Goal: Task Accomplishment & Management: Manage account settings

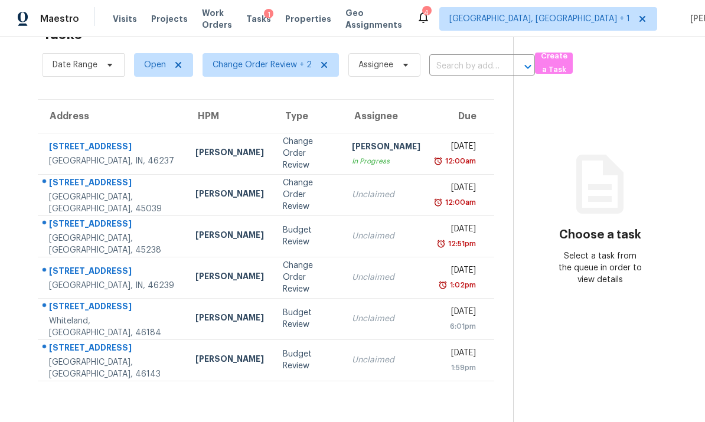
scroll to position [37, 0]
click at [91, 287] on div "Indianapolis, IN, 46239" at bounding box center [113, 286] width 128 height 12
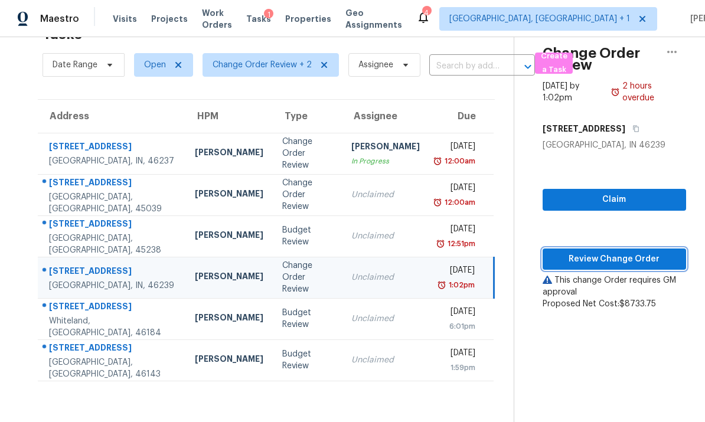
click at [619, 258] on span "Review Change Order" at bounding box center [614, 259] width 125 height 15
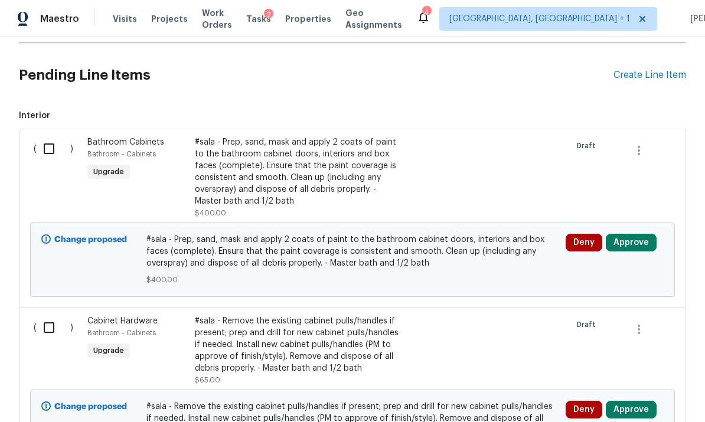
scroll to position [233, 0]
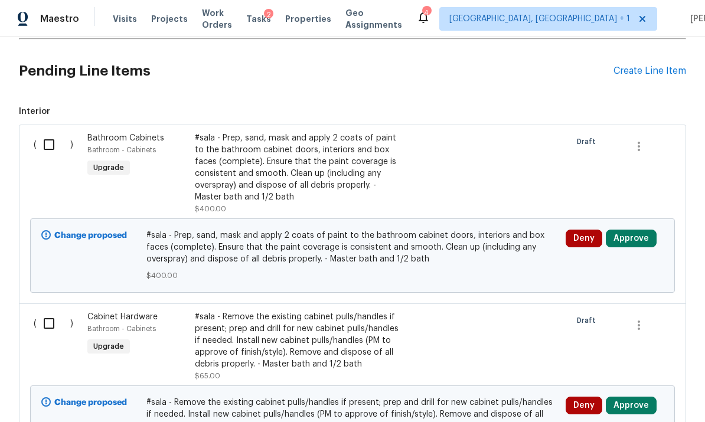
click at [628, 243] on button "Approve" at bounding box center [631, 239] width 51 height 18
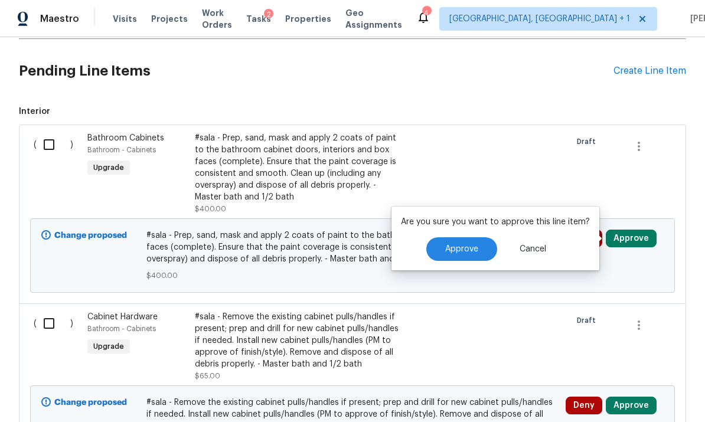
click at [488, 251] on button "Approve" at bounding box center [461, 249] width 71 height 24
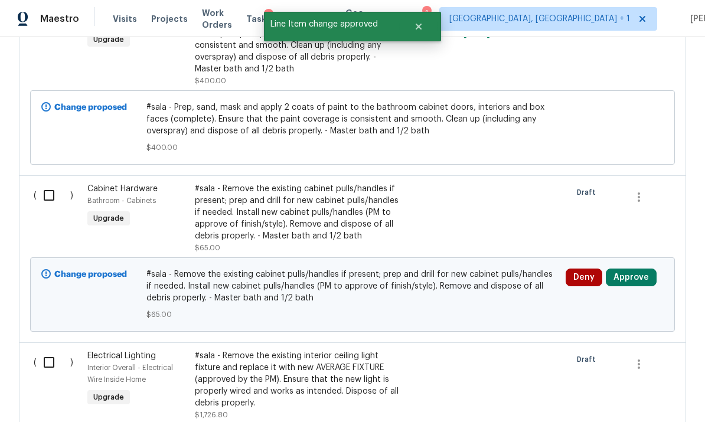
scroll to position [370, 0]
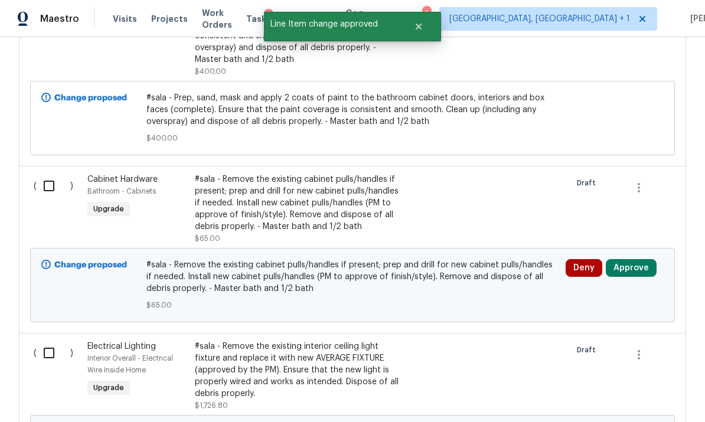
click at [636, 273] on button "Approve" at bounding box center [631, 268] width 51 height 18
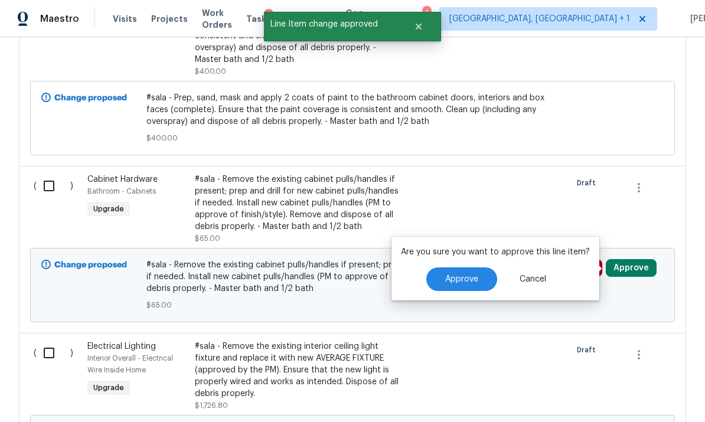
click at [487, 282] on button "Approve" at bounding box center [461, 279] width 71 height 24
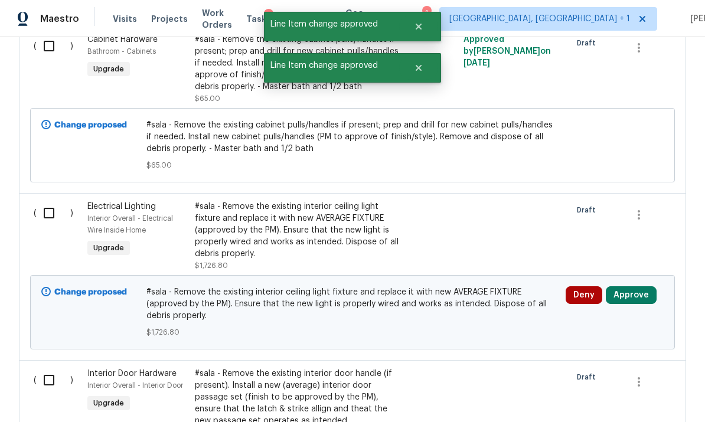
scroll to position [522, 0]
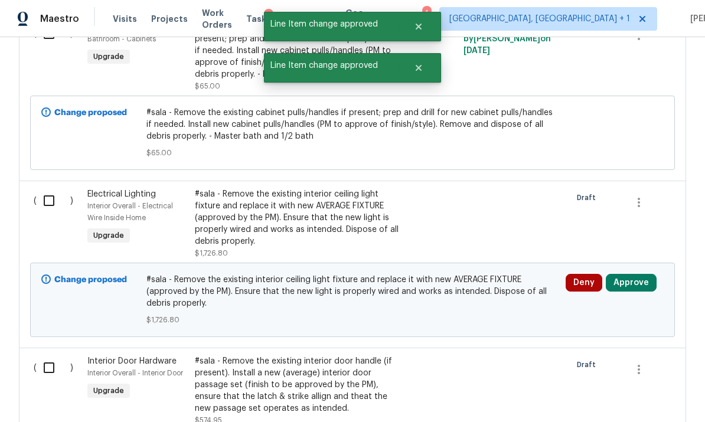
click at [631, 286] on button "Approve" at bounding box center [631, 283] width 51 height 18
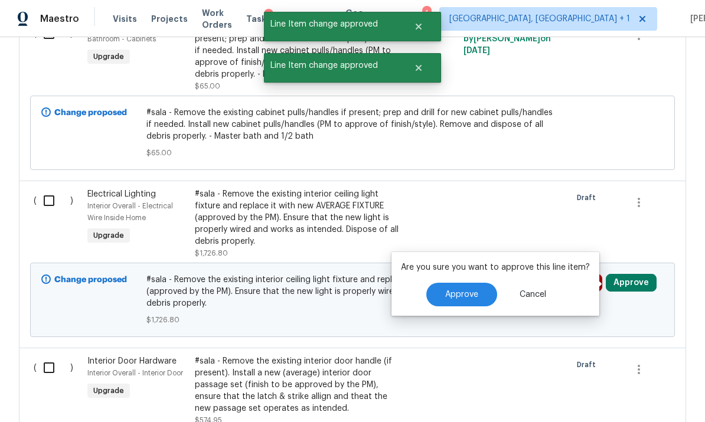
click at [486, 303] on button "Approve" at bounding box center [461, 295] width 71 height 24
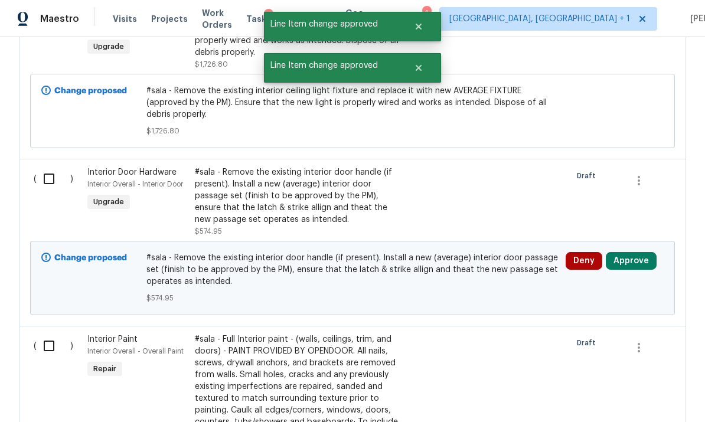
scroll to position [715, 0]
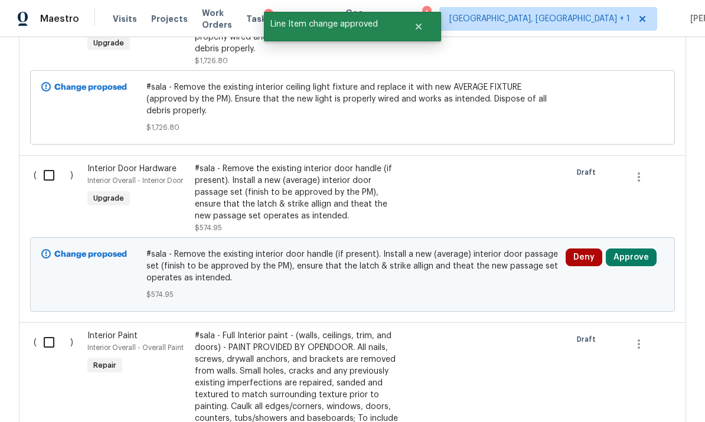
click at [633, 262] on button "Approve" at bounding box center [631, 258] width 51 height 18
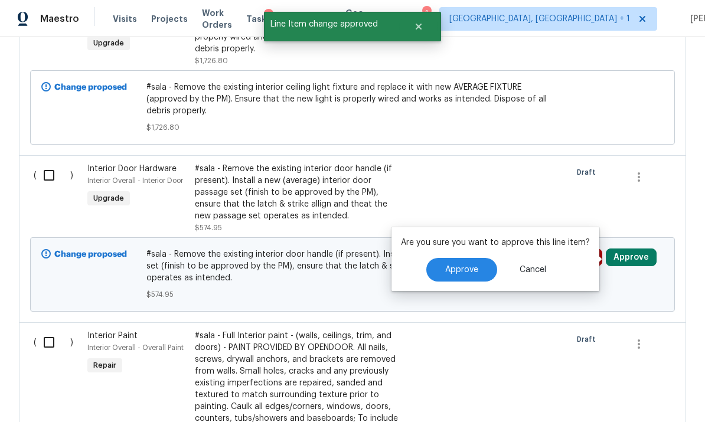
click at [483, 280] on button "Approve" at bounding box center [461, 270] width 71 height 24
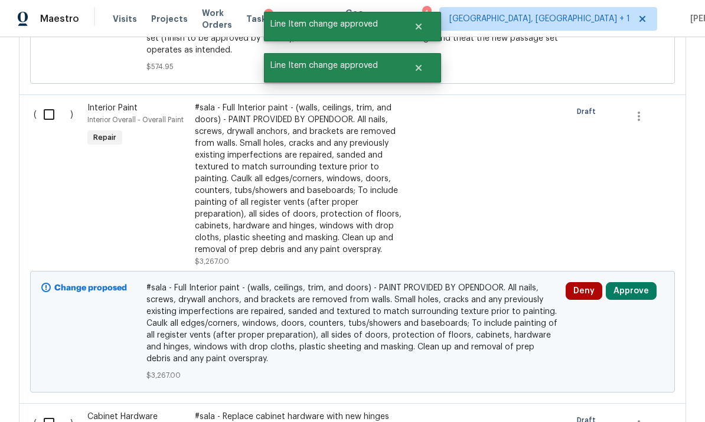
scroll to position [952, 0]
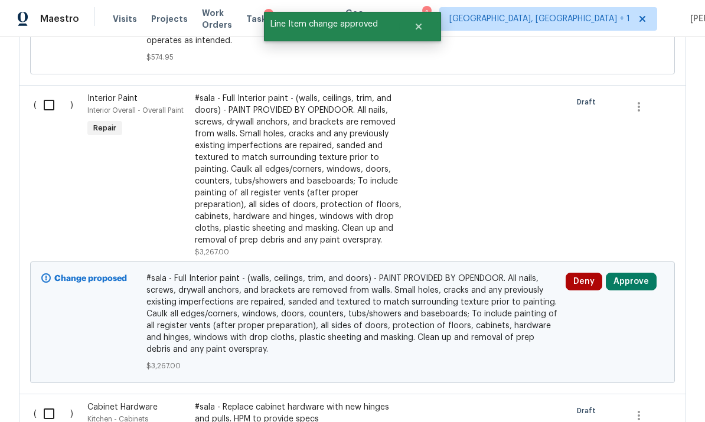
click at [631, 286] on button "Approve" at bounding box center [631, 282] width 51 height 18
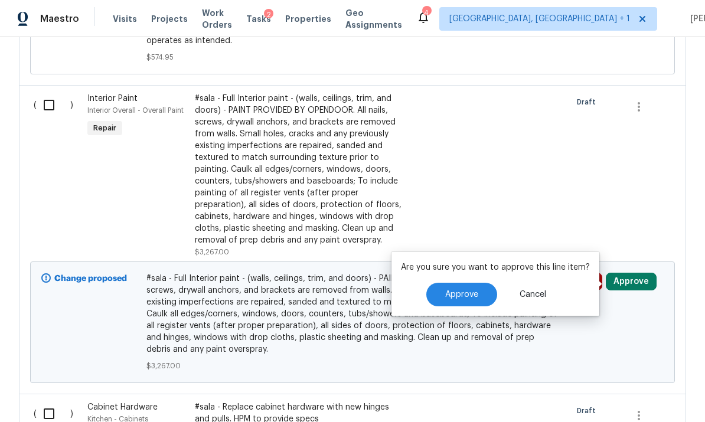
click at [481, 295] on button "Approve" at bounding box center [461, 295] width 71 height 24
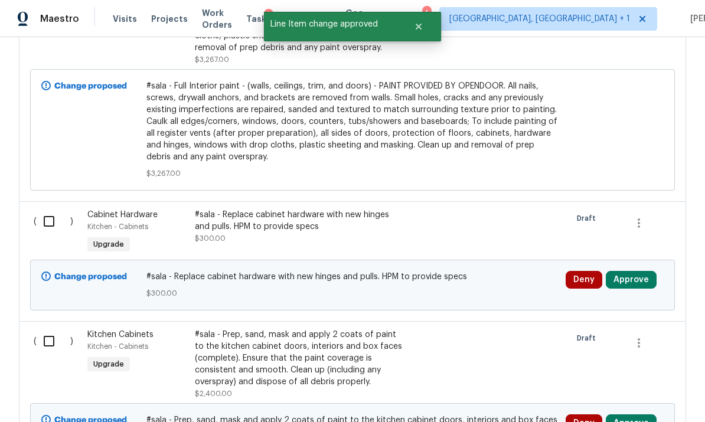
scroll to position [1159, 0]
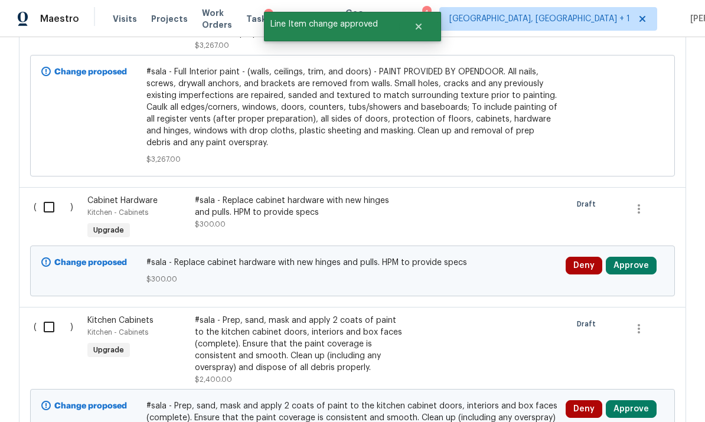
click at [628, 271] on button "Approve" at bounding box center [631, 266] width 51 height 18
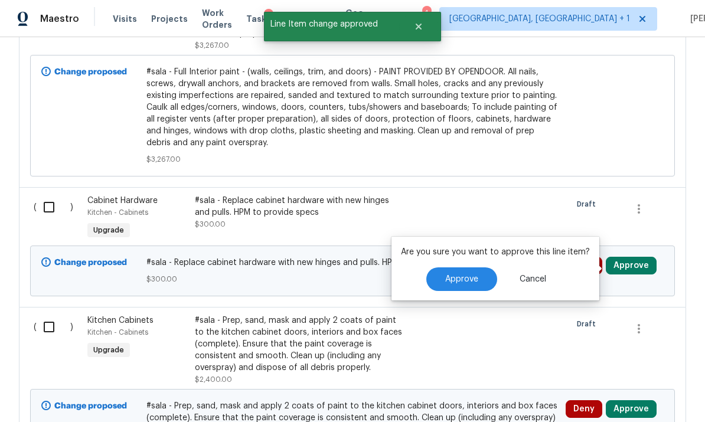
click at [477, 289] on button "Approve" at bounding box center [461, 279] width 71 height 24
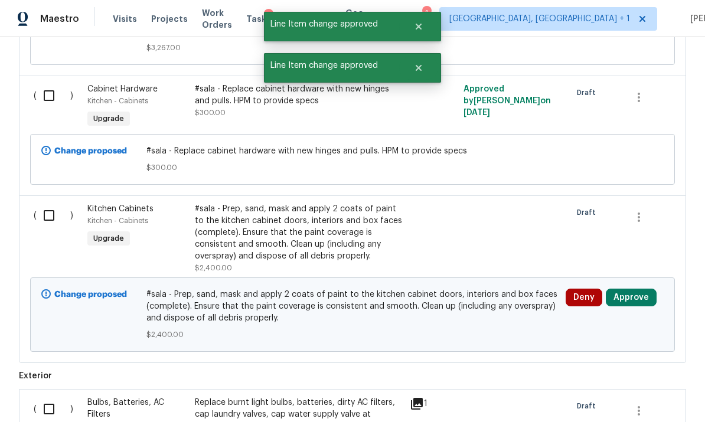
scroll to position [1300, 0]
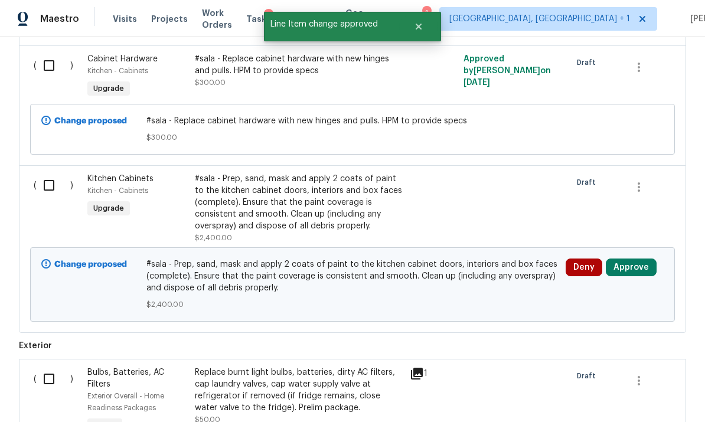
click at [631, 271] on button "Approve" at bounding box center [631, 268] width 51 height 18
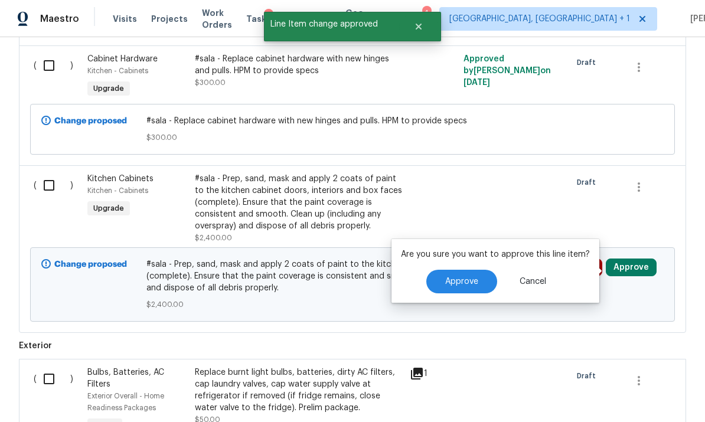
click at [472, 285] on span "Approve" at bounding box center [461, 281] width 33 height 9
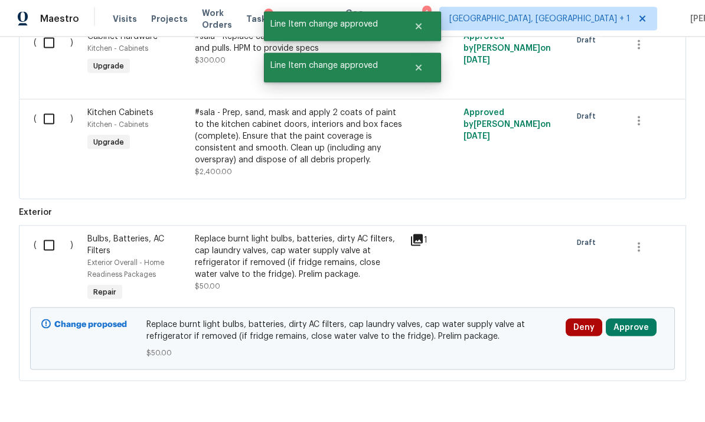
scroll to position [44, 0]
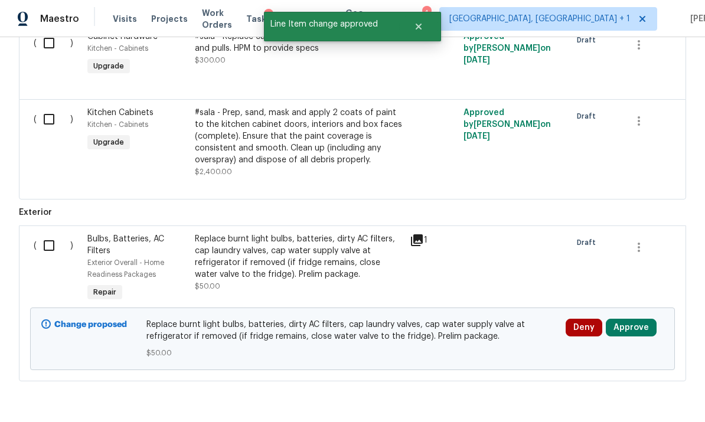
click at [635, 319] on button "Approve" at bounding box center [631, 328] width 51 height 18
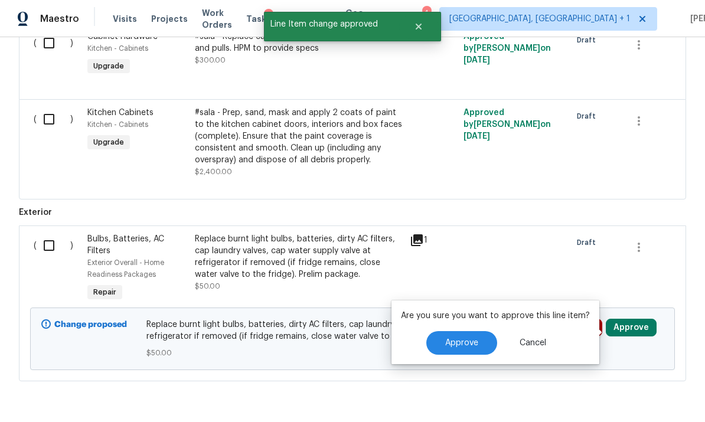
click at [477, 331] on button "Approve" at bounding box center [461, 343] width 71 height 24
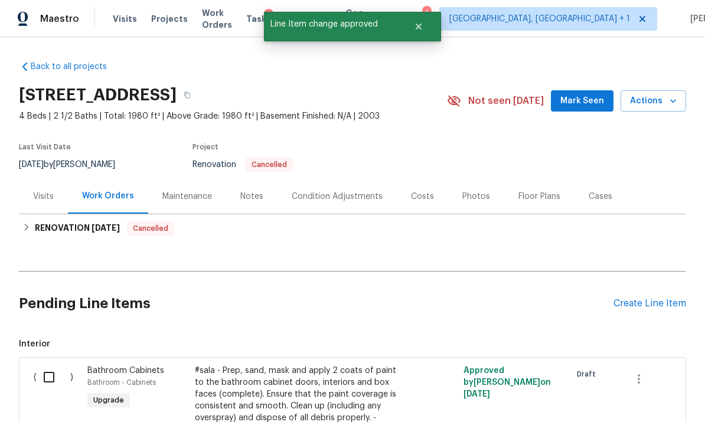
scroll to position [0, 0]
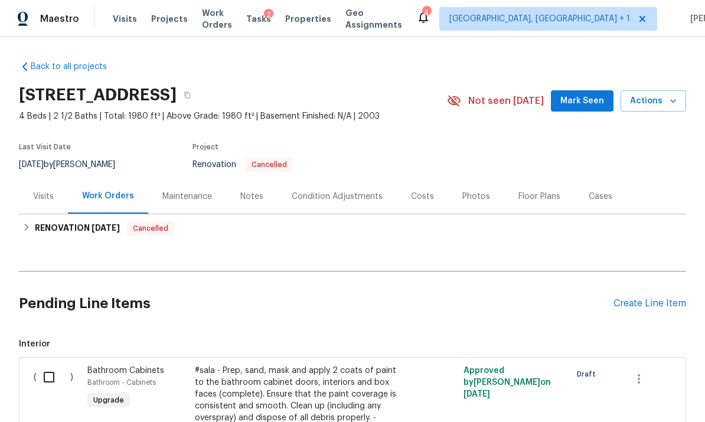
click at [266, 20] on span "Tasks" at bounding box center [258, 19] width 25 height 8
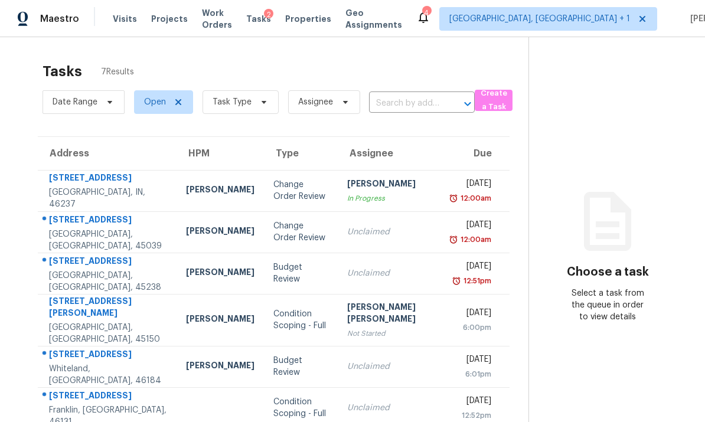
click at [126, 243] on div "Maineville, OH, 45039" at bounding box center [108, 240] width 118 height 24
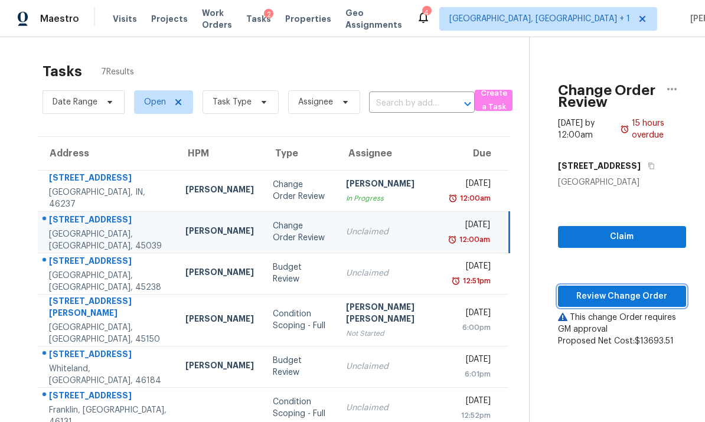
click at [606, 297] on span "Review Change Order" at bounding box center [621, 296] width 109 height 15
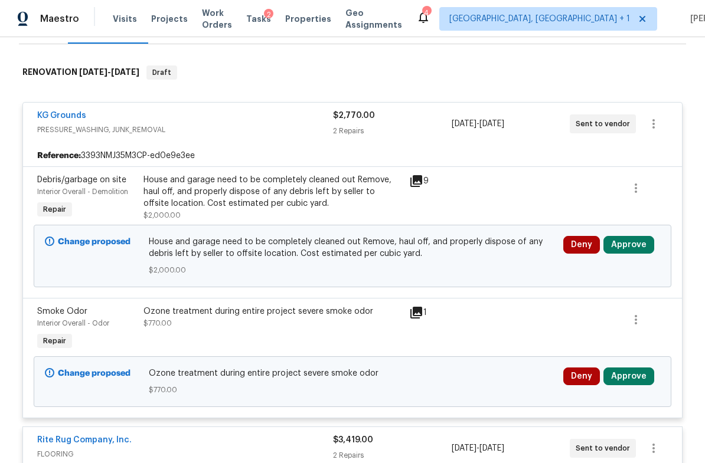
scroll to position [173, 0]
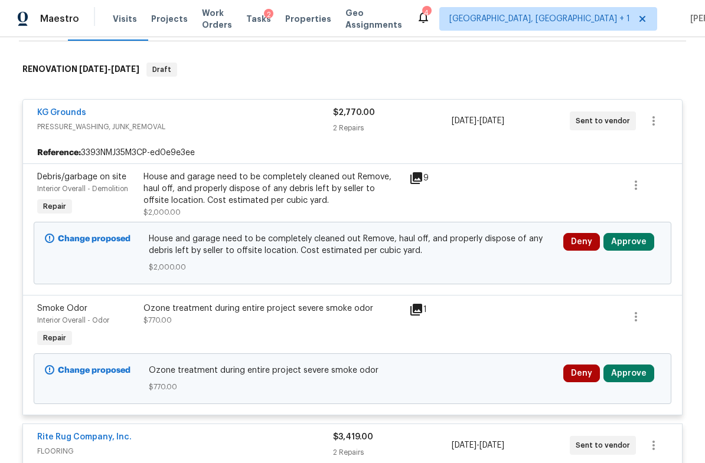
click at [415, 176] on icon at bounding box center [416, 178] width 12 height 12
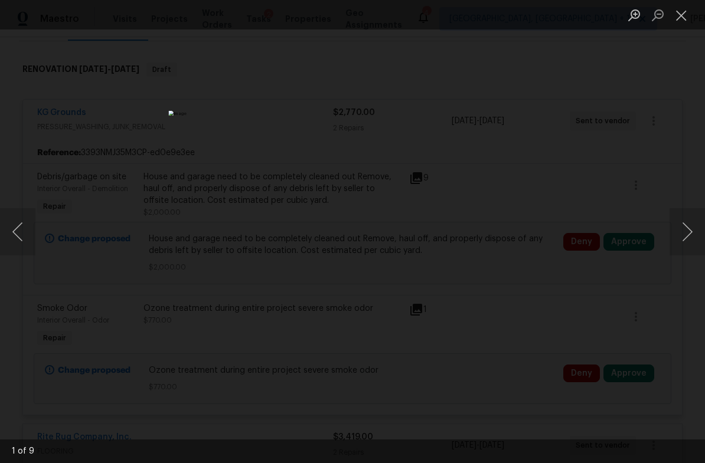
click at [688, 237] on button "Next image" at bounding box center [686, 231] width 35 height 47
click at [688, 231] on button "Next image" at bounding box center [686, 231] width 35 height 47
click at [692, 233] on button "Next image" at bounding box center [686, 231] width 35 height 47
click at [689, 230] on button "Next image" at bounding box center [686, 231] width 35 height 47
click at [686, 228] on button "Next image" at bounding box center [686, 231] width 35 height 47
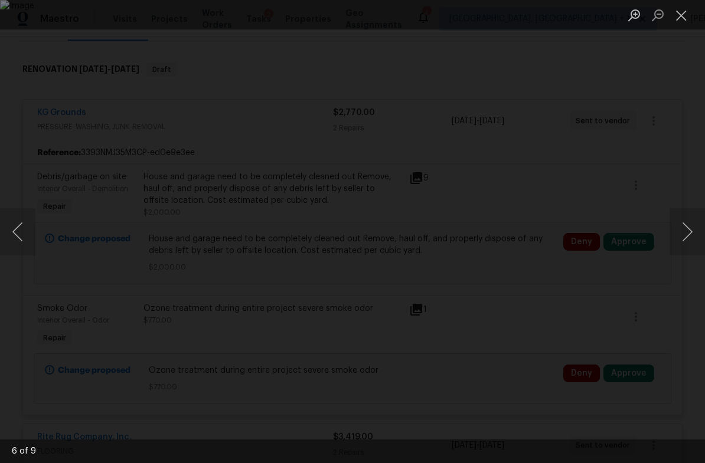
click at [688, 231] on button "Next image" at bounding box center [686, 231] width 35 height 47
click at [690, 233] on button "Next image" at bounding box center [686, 231] width 35 height 47
click at [693, 231] on button "Next image" at bounding box center [686, 231] width 35 height 47
click at [695, 231] on button "Next image" at bounding box center [686, 231] width 35 height 47
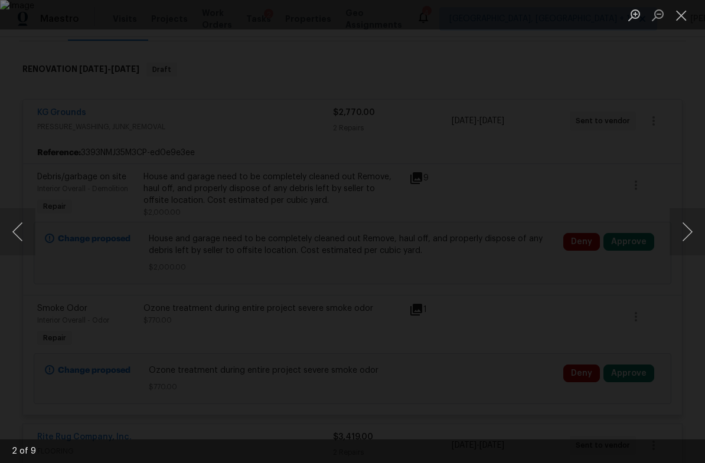
click at [684, 15] on button "Close lightbox" at bounding box center [681, 15] width 24 height 21
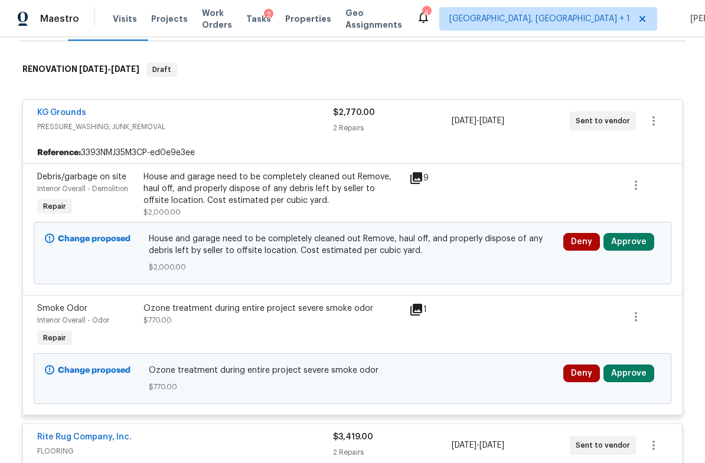
click at [639, 244] on button "Approve" at bounding box center [628, 242] width 51 height 18
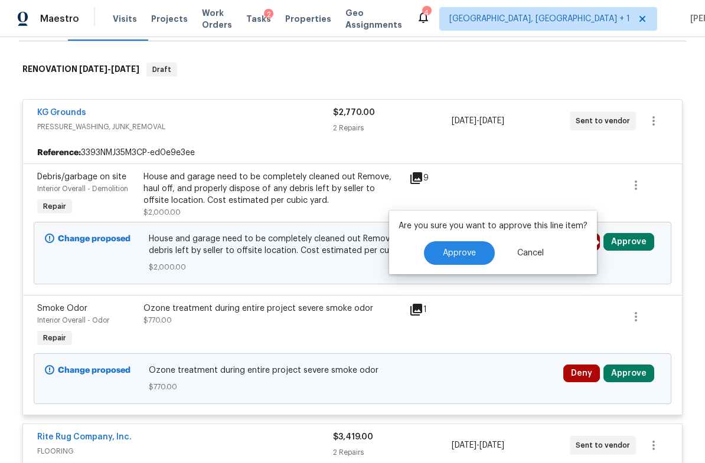
click at [473, 257] on span "Approve" at bounding box center [459, 253] width 33 height 9
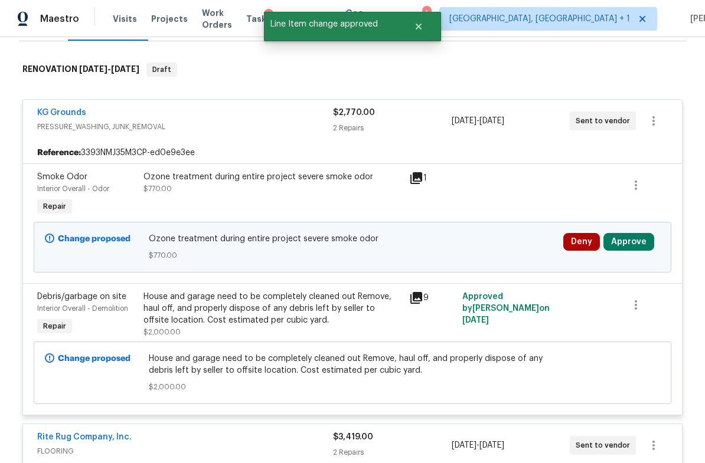
click at [629, 241] on button "Approve" at bounding box center [628, 242] width 51 height 18
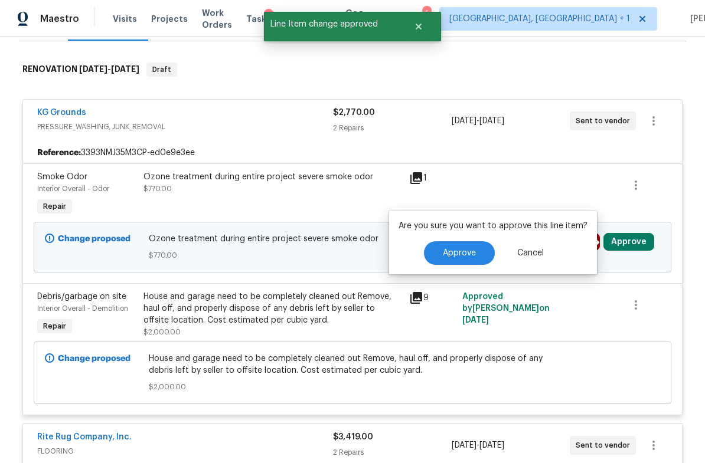
click at [463, 256] on span "Approve" at bounding box center [459, 253] width 33 height 9
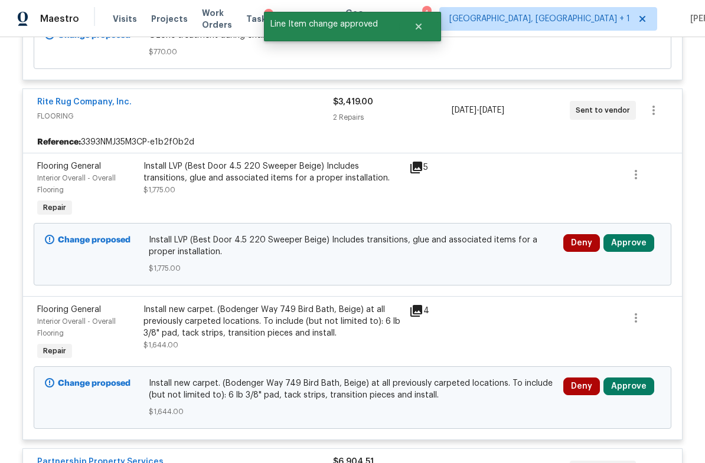
scroll to position [511, 0]
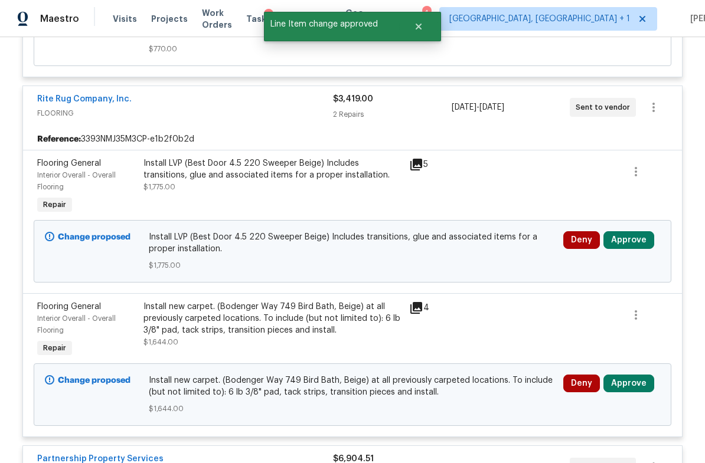
click at [629, 245] on button "Approve" at bounding box center [628, 240] width 51 height 18
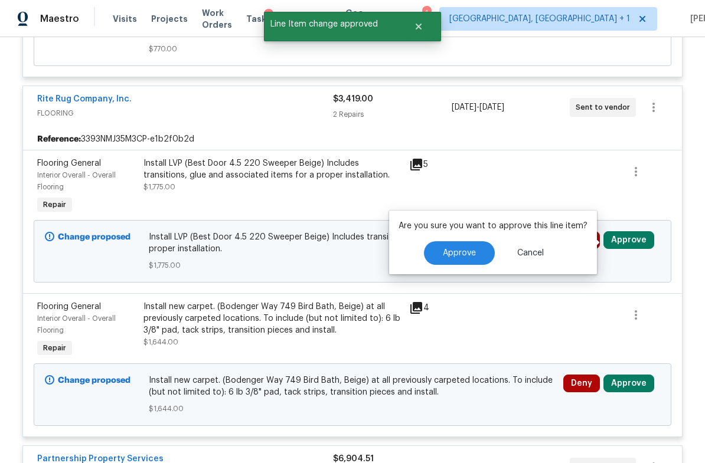
click at [468, 254] on span "Approve" at bounding box center [459, 253] width 33 height 9
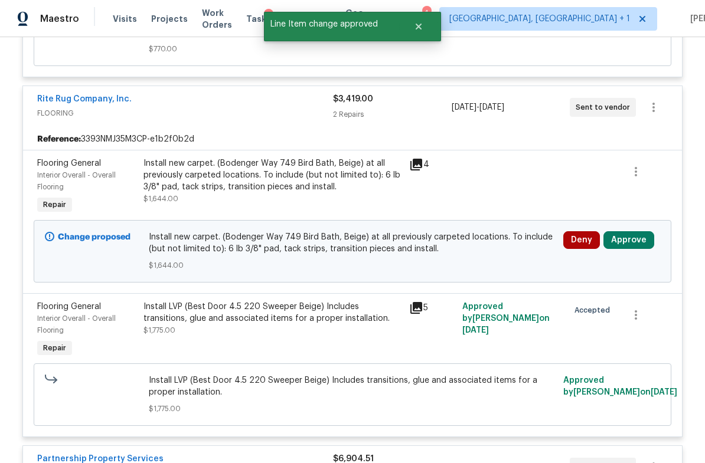
click at [633, 246] on button "Approve" at bounding box center [628, 240] width 51 height 18
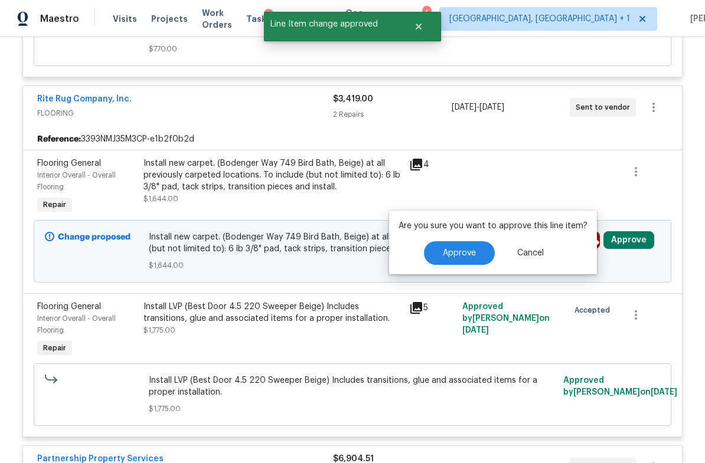
click at [465, 262] on button "Approve" at bounding box center [459, 253] width 71 height 24
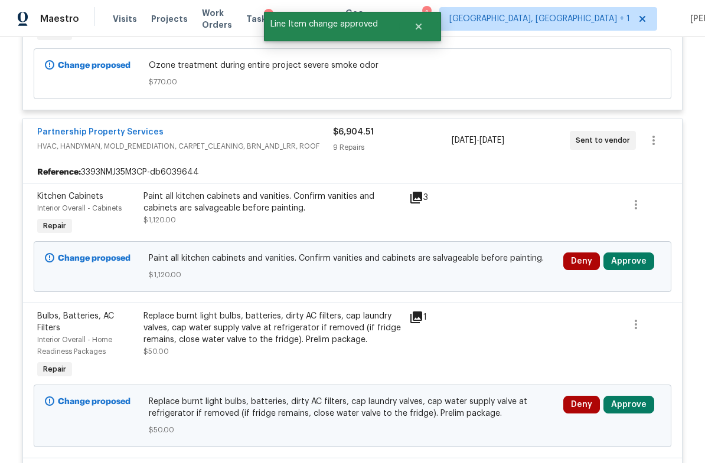
scroll to position [848, 0]
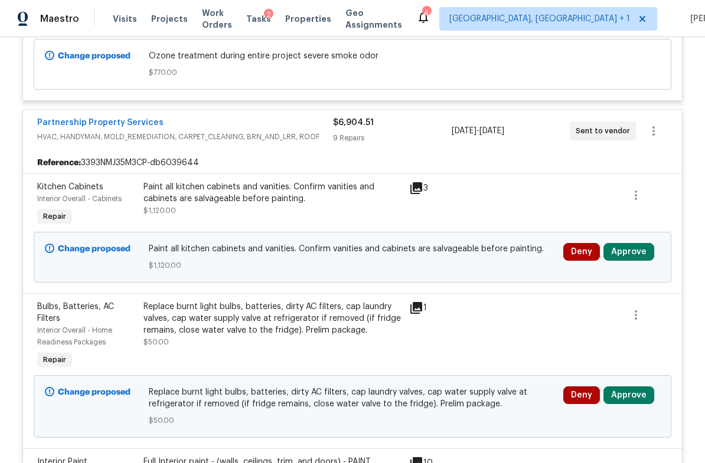
click at [628, 253] on button "Approve" at bounding box center [628, 252] width 51 height 18
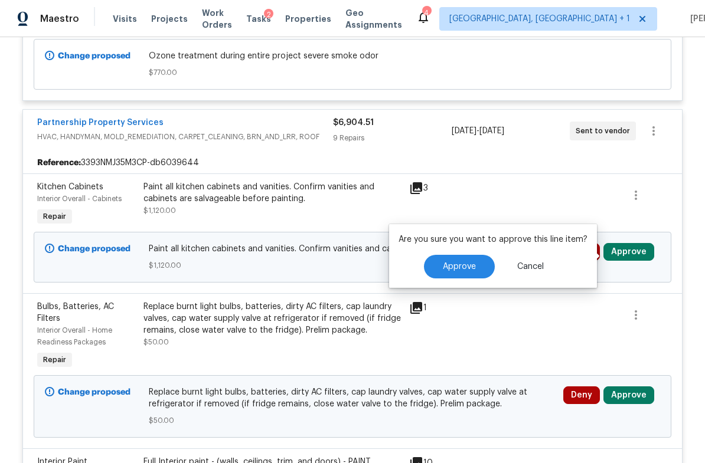
click at [465, 269] on span "Approve" at bounding box center [459, 267] width 33 height 9
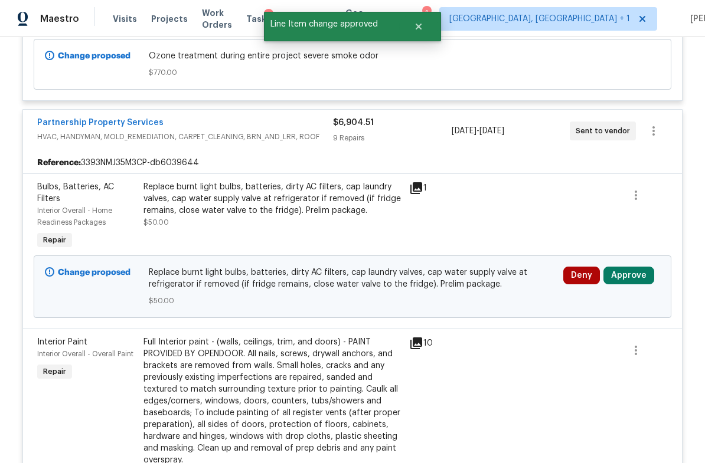
click at [629, 280] on button "Approve" at bounding box center [628, 276] width 51 height 18
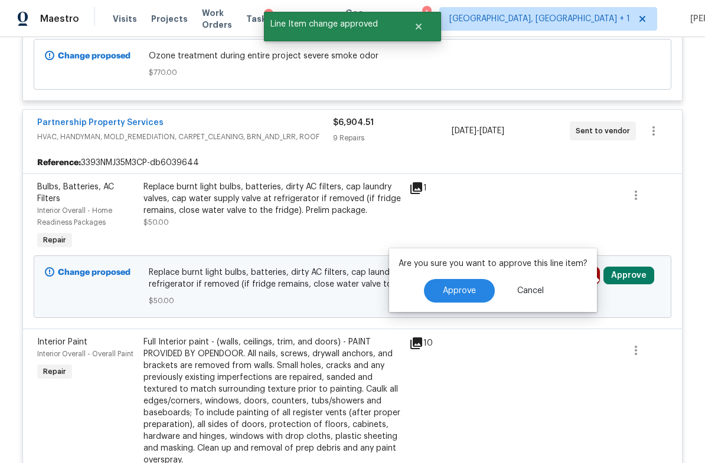
click at [463, 293] on span "Approve" at bounding box center [459, 291] width 33 height 9
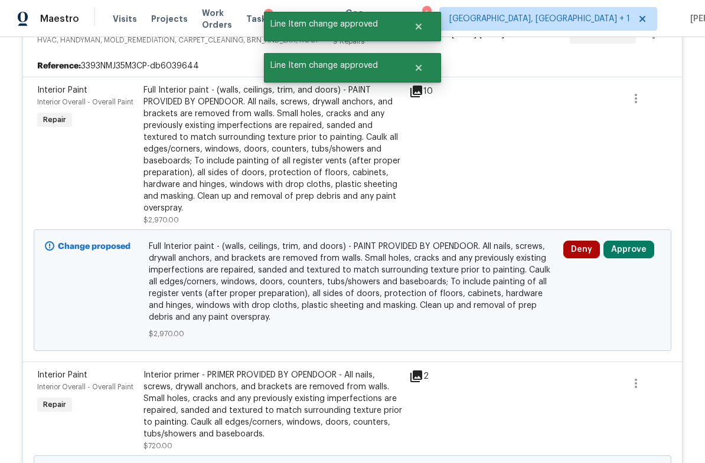
scroll to position [950, 0]
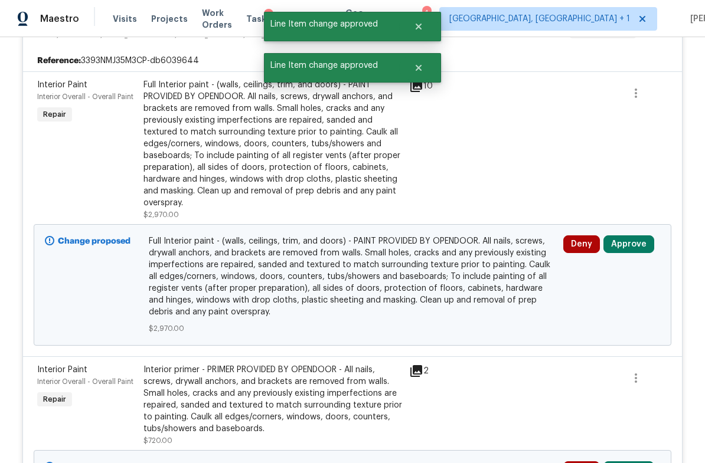
click at [625, 246] on button "Approve" at bounding box center [628, 245] width 51 height 18
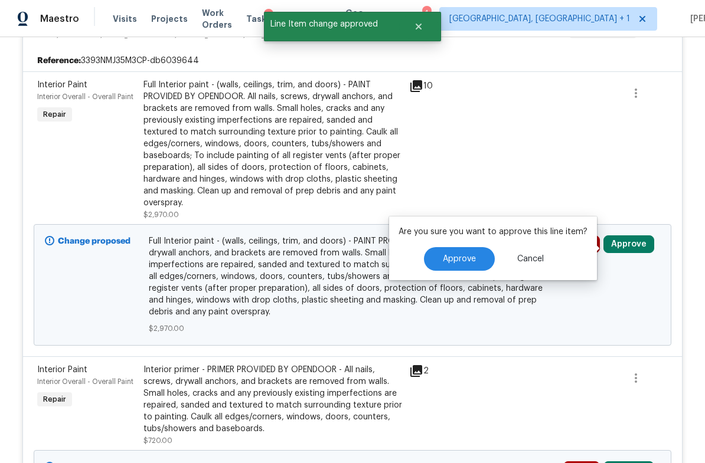
click at [466, 269] on button "Approve" at bounding box center [459, 259] width 71 height 24
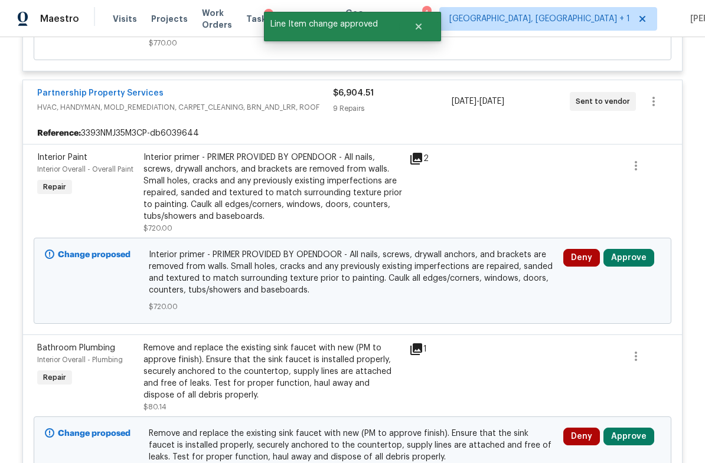
scroll to position [881, 0]
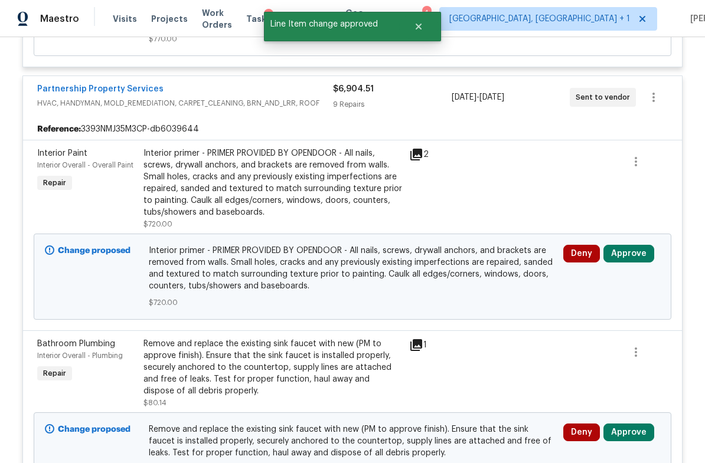
click at [634, 258] on button "Approve" at bounding box center [628, 254] width 51 height 18
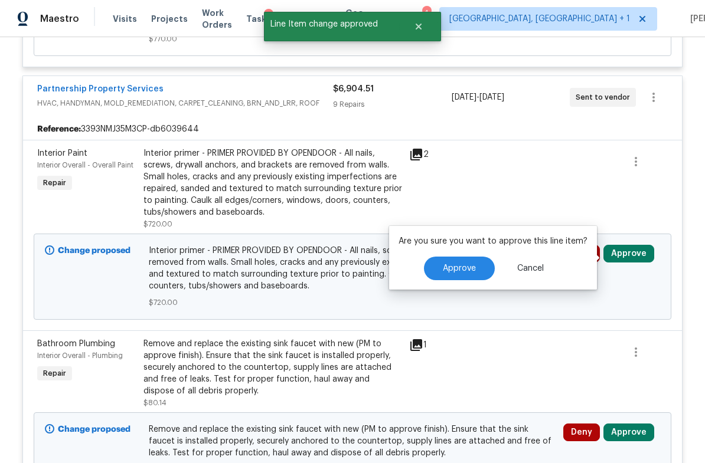
click at [468, 278] on button "Approve" at bounding box center [459, 269] width 71 height 24
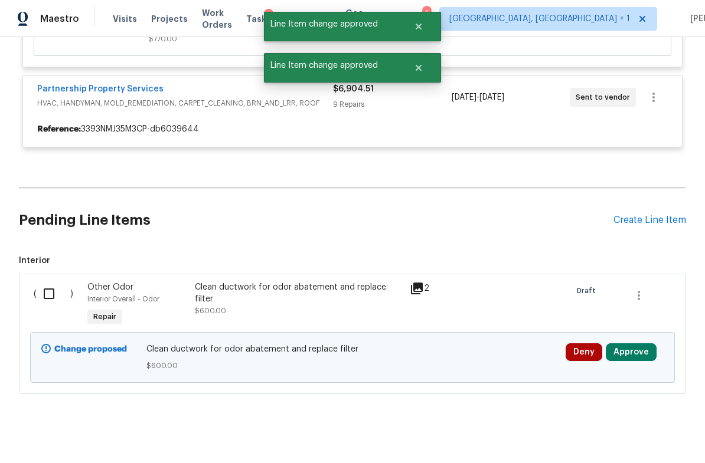
scroll to position [867, 0]
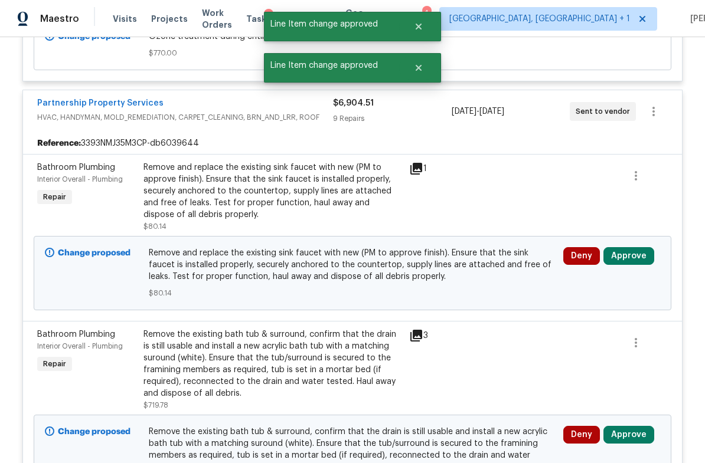
click at [635, 259] on button "Approve" at bounding box center [628, 256] width 51 height 18
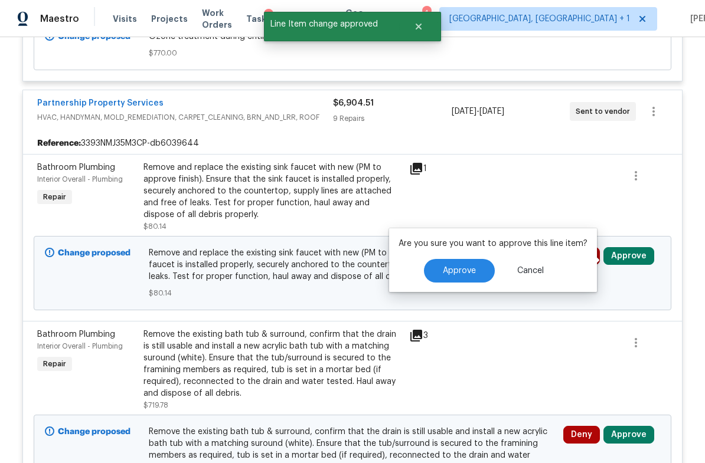
click at [483, 279] on button "Approve" at bounding box center [459, 271] width 71 height 24
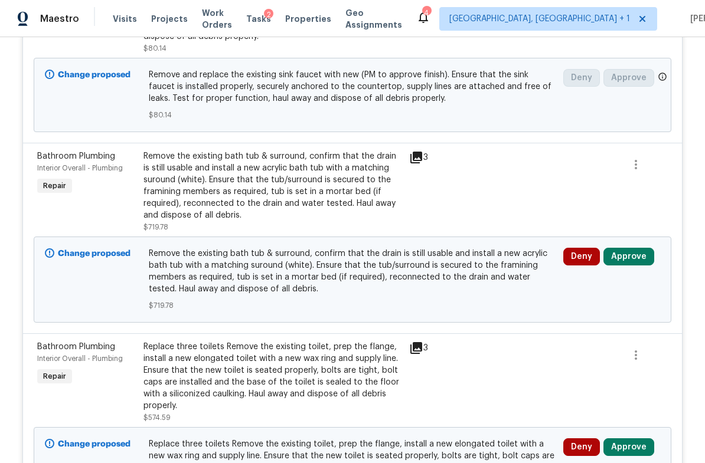
scroll to position [1051, 0]
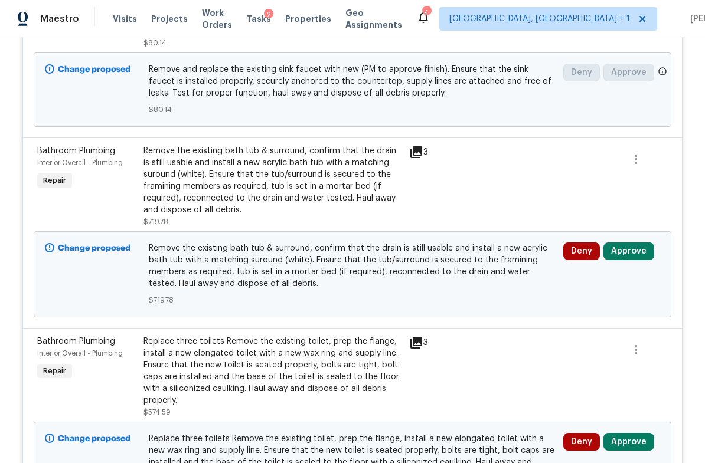
click at [639, 257] on button "Approve" at bounding box center [628, 252] width 51 height 18
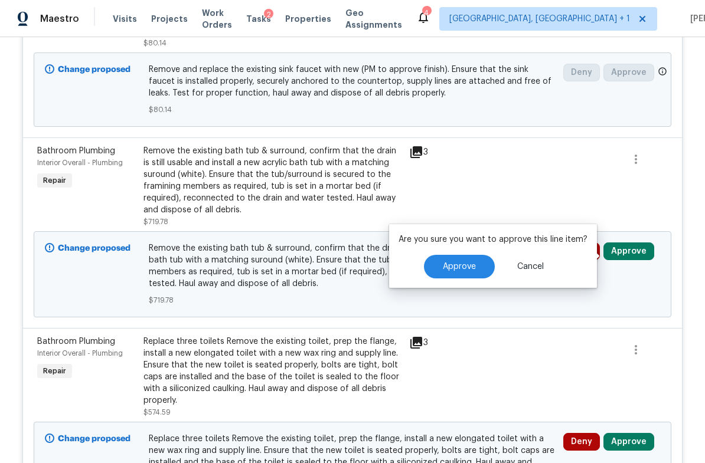
click at [476, 274] on button "Approve" at bounding box center [459, 267] width 71 height 24
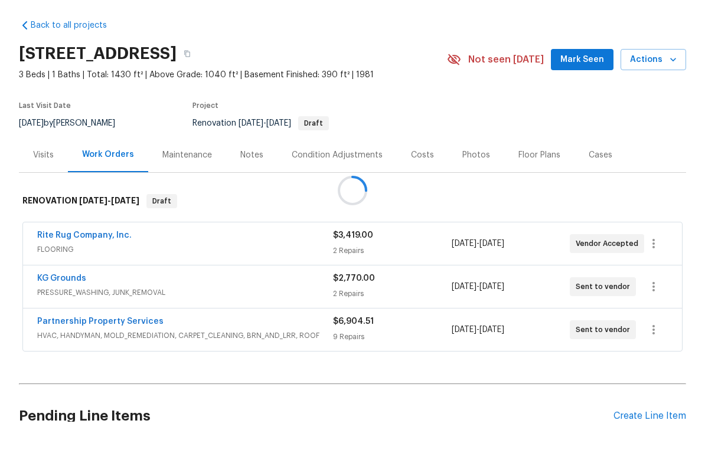
scroll to position [29, 0]
click at [198, 309] on div at bounding box center [352, 231] width 705 height 463
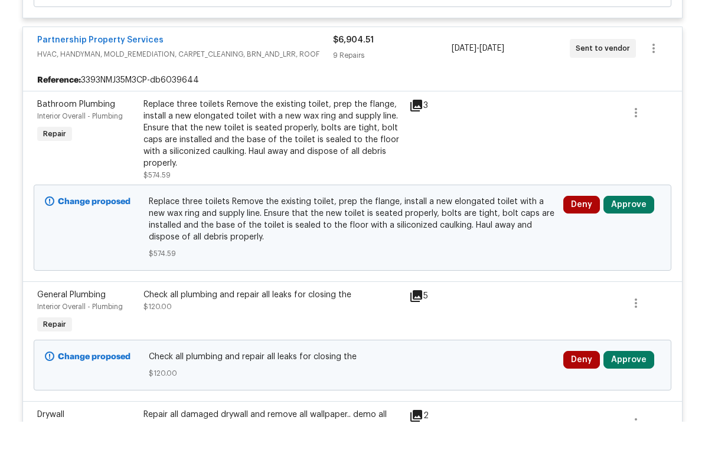
scroll to position [937, 0]
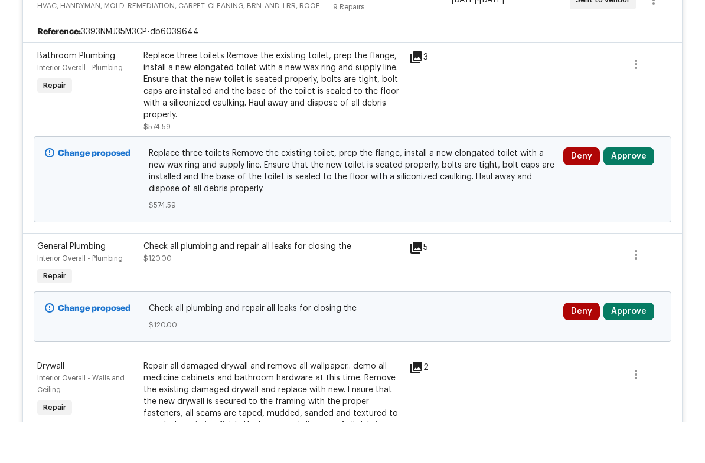
click at [629, 189] on button "Approve" at bounding box center [628, 198] width 51 height 18
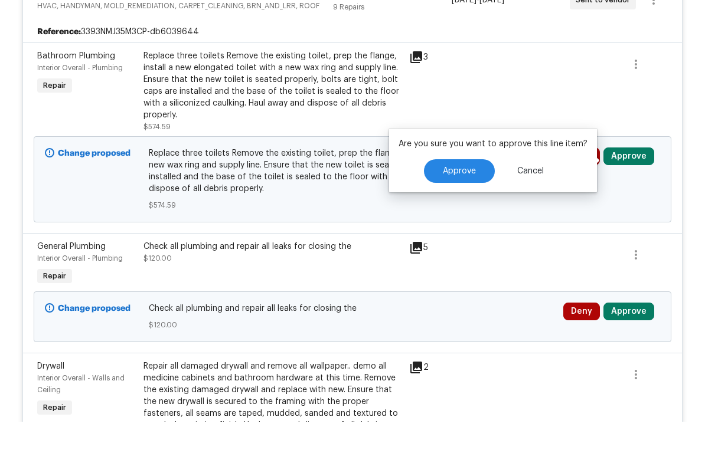
click at [469, 201] on button "Approve" at bounding box center [459, 213] width 71 height 24
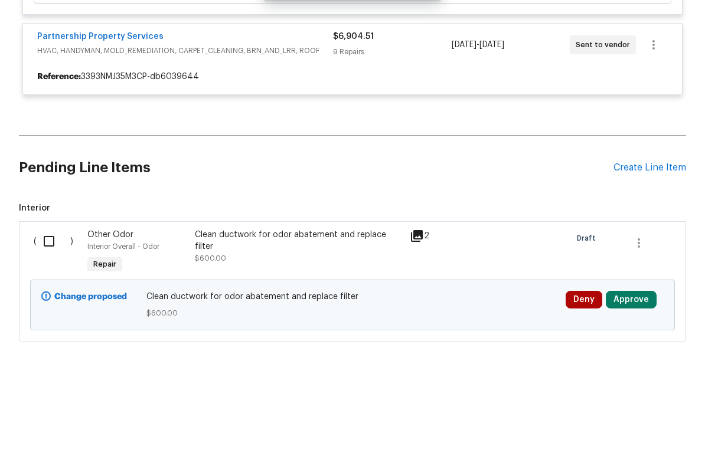
scroll to position [867, 0]
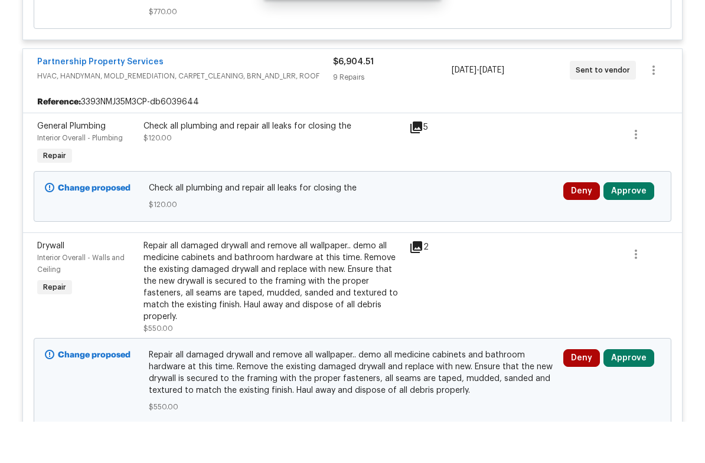
click at [626, 224] on button "Approve" at bounding box center [628, 233] width 51 height 18
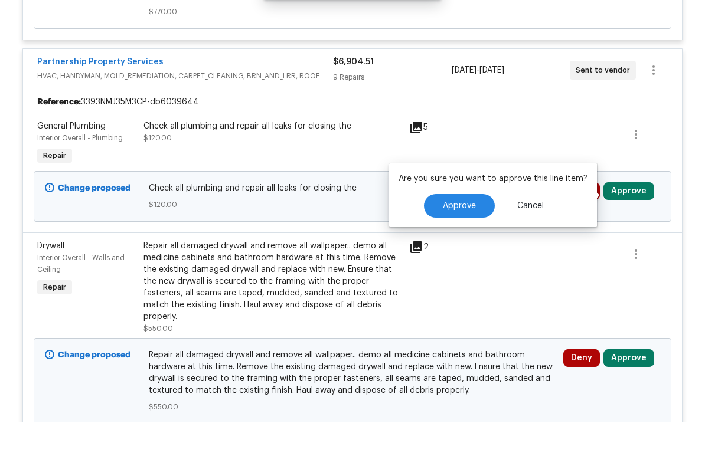
click at [473, 236] on button "Approve" at bounding box center [459, 248] width 71 height 24
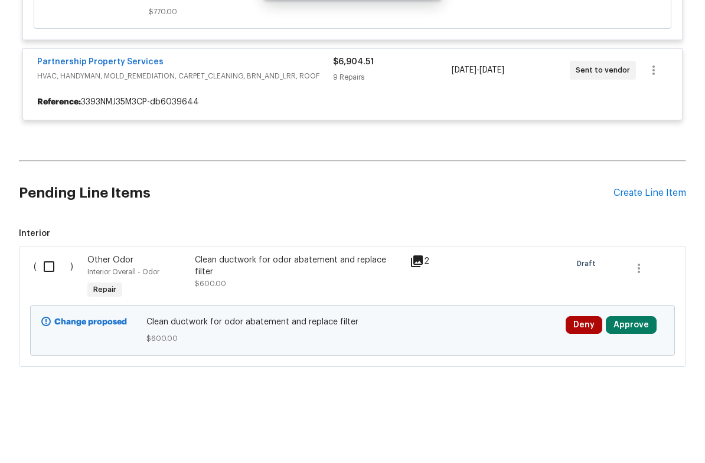
click at [629, 336] on div "( ) Other Odor Interior Overall - Odor Repair Clean ductwork for odor abatement…" at bounding box center [352, 348] width 667 height 120
click at [629, 358] on button "Approve" at bounding box center [631, 367] width 51 height 18
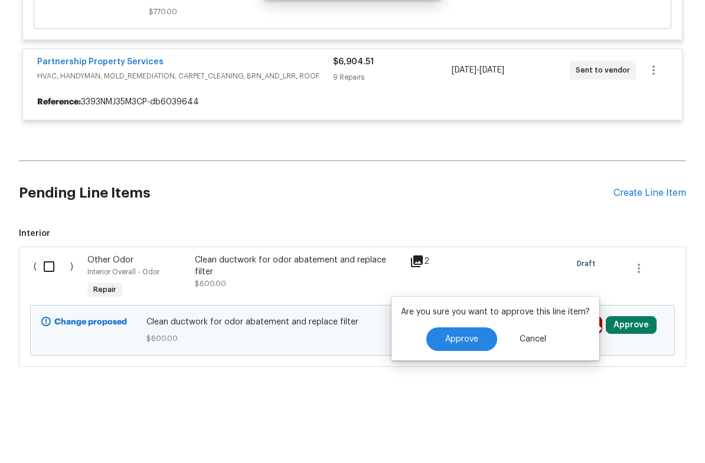
click at [460, 377] on span "Approve" at bounding box center [461, 381] width 33 height 9
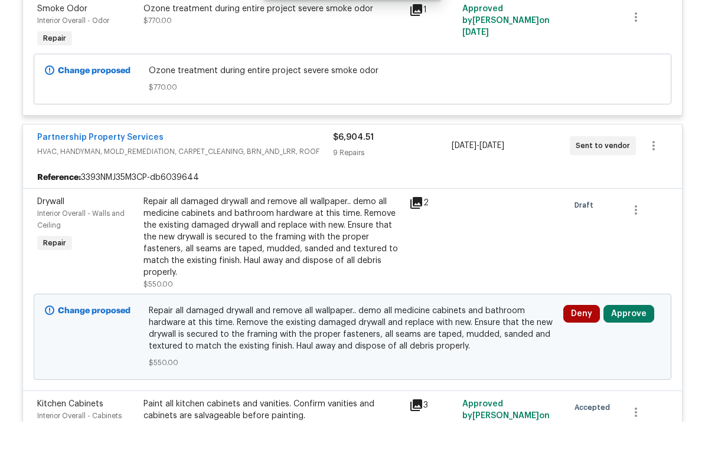
scroll to position [798, 0]
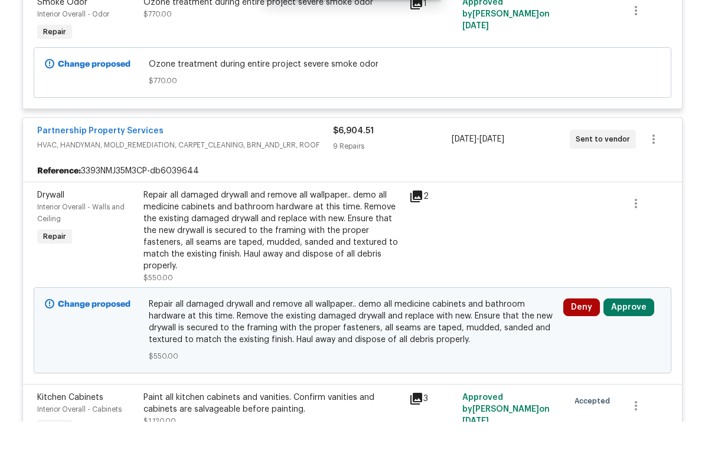
click at [629, 340] on button "Approve" at bounding box center [628, 349] width 51 height 18
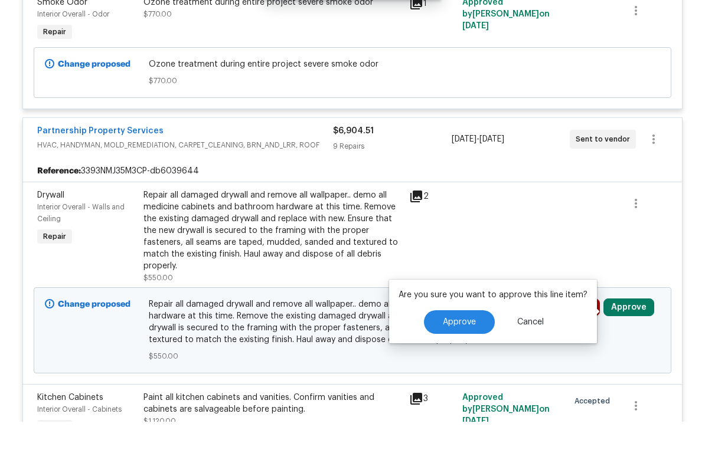
click at [475, 352] on button "Approve" at bounding box center [459, 364] width 71 height 24
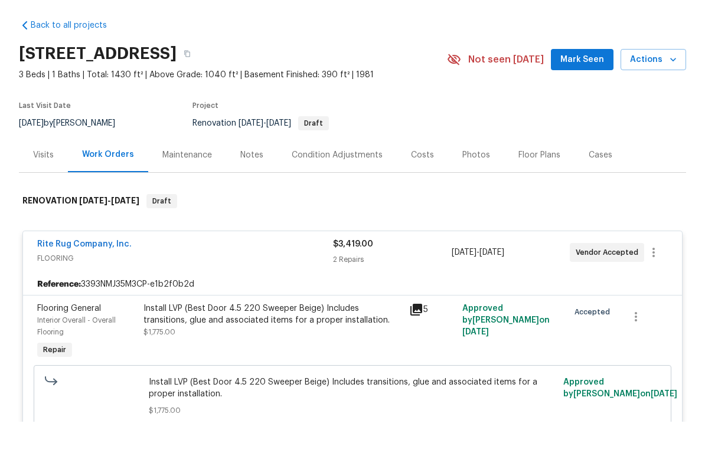
scroll to position [0, 0]
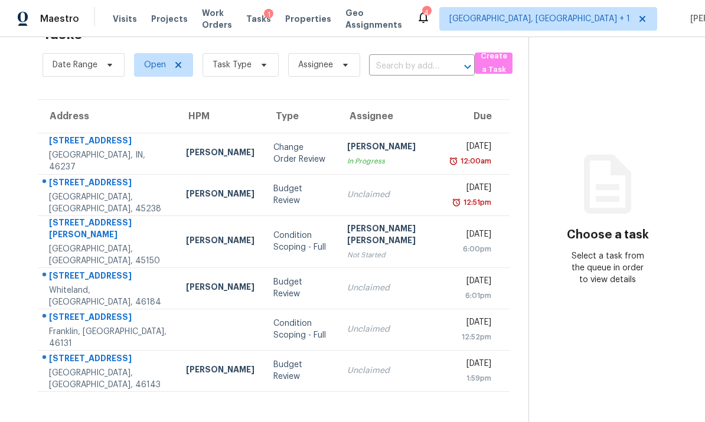
scroll to position [37, 0]
click at [250, 63] on span "Task Type" at bounding box center [240, 65] width 76 height 24
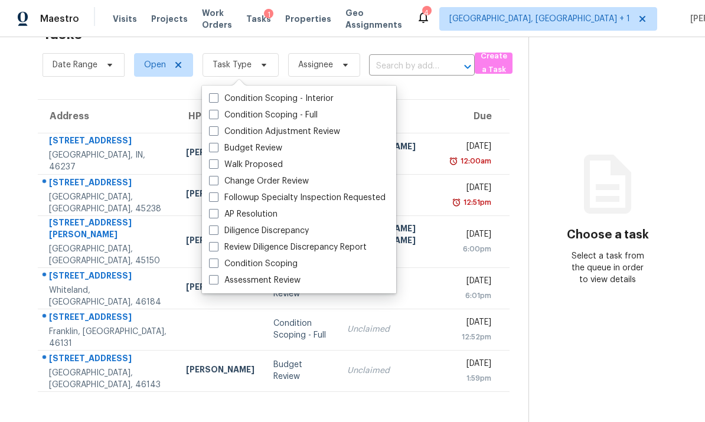
click at [218, 151] on span at bounding box center [213, 147] width 9 height 9
click at [217, 150] on input "Budget Review" at bounding box center [213, 146] width 8 height 8
checkbox input "true"
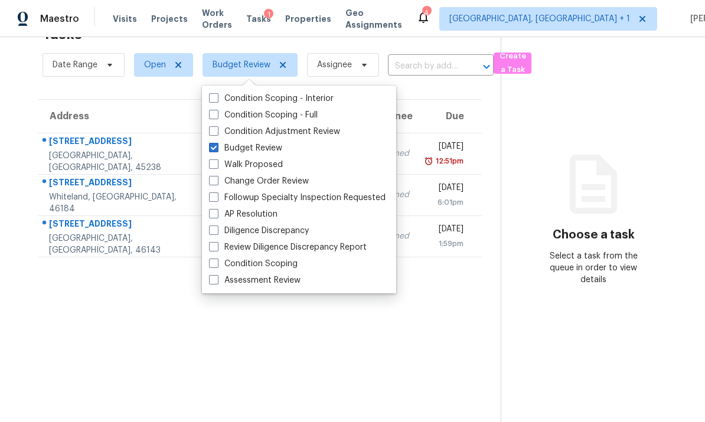
click at [213, 182] on span at bounding box center [213, 180] width 9 height 9
click at [213, 182] on input "Change Order Review" at bounding box center [213, 179] width 8 height 8
checkbox input "true"
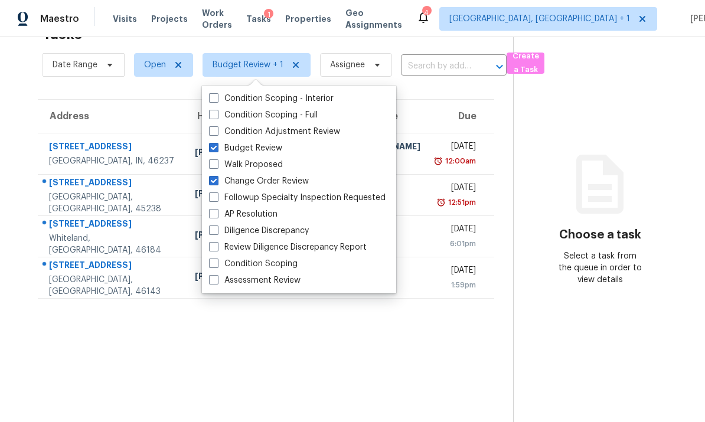
click at [215, 164] on span at bounding box center [213, 163] width 9 height 9
click at [215, 164] on input "Walk Proposed" at bounding box center [213, 163] width 8 height 8
checkbox input "true"
click at [35, 367] on section "Tasks 4 Results Date Range Open Budget Review + 2 Assignee ​ Create a Task Addr…" at bounding box center [266, 220] width 494 height 403
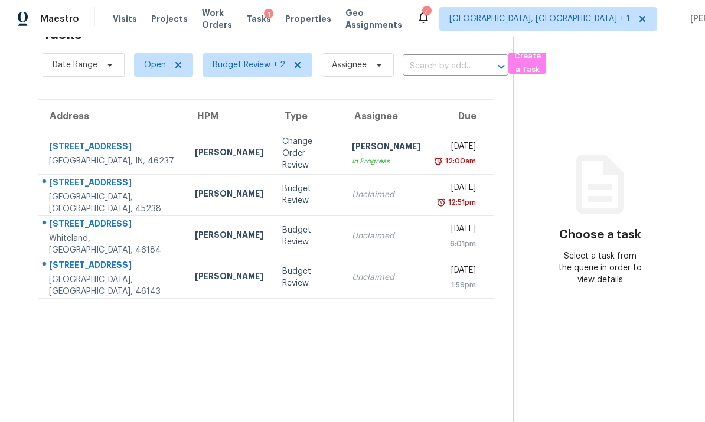
click at [128, 155] on div "Indianapolis, IN, 46237" at bounding box center [112, 161] width 127 height 12
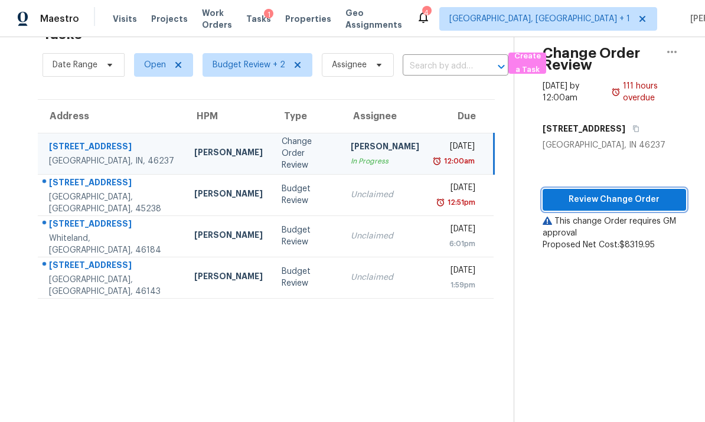
click at [605, 201] on span "Review Change Order" at bounding box center [614, 199] width 125 height 15
click at [139, 195] on td "290 Shaker Ct Cincinnati, OH, 45238" at bounding box center [111, 194] width 147 height 41
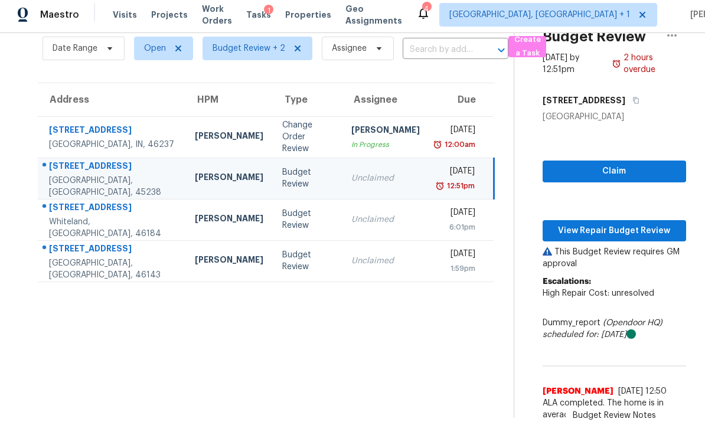
scroll to position [44, 0]
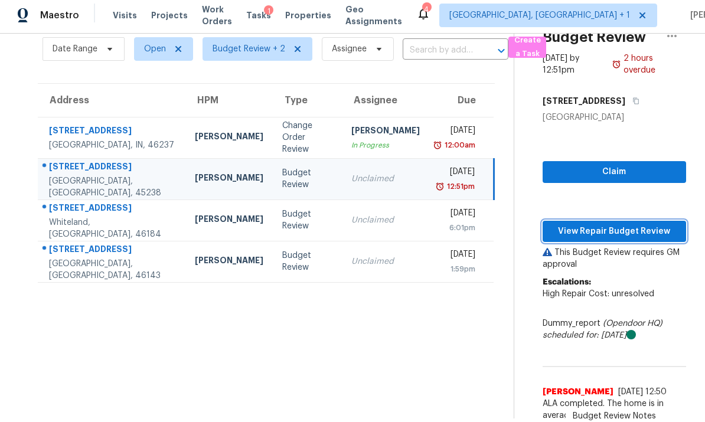
click at [603, 224] on span "View Repair Budget Review" at bounding box center [614, 231] width 125 height 15
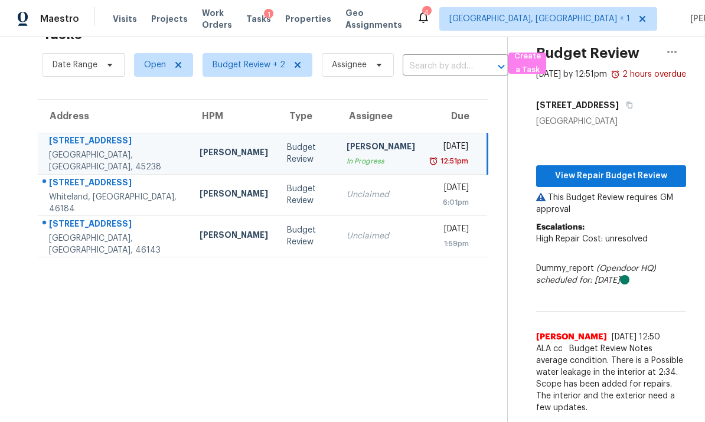
scroll to position [37, 0]
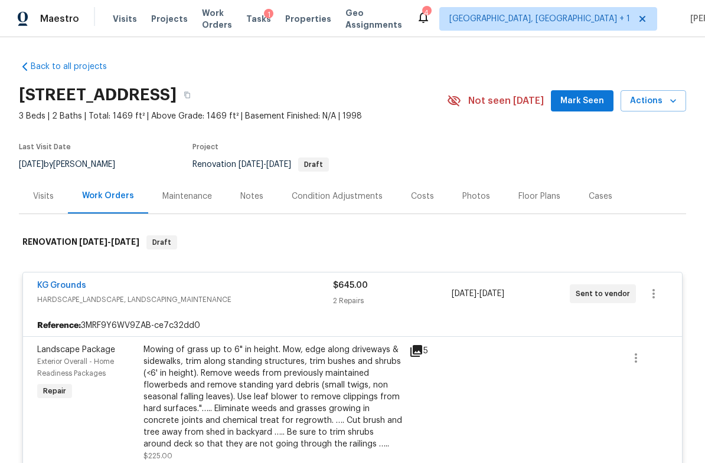
click at [422, 200] on div "Costs" at bounding box center [422, 197] width 23 height 12
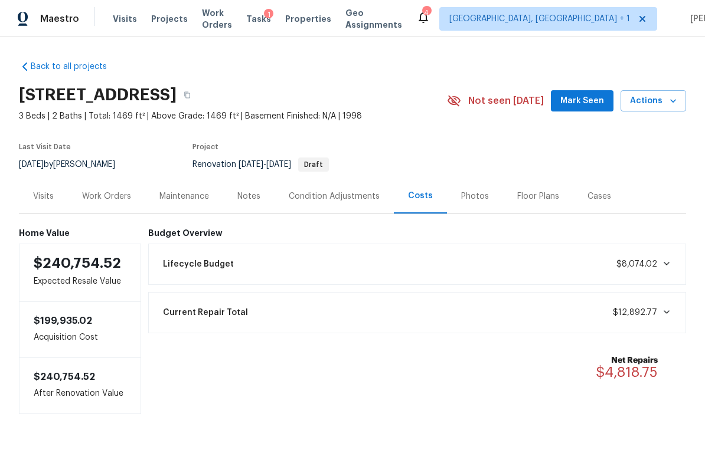
click at [120, 202] on div "Work Orders" at bounding box center [106, 197] width 49 height 12
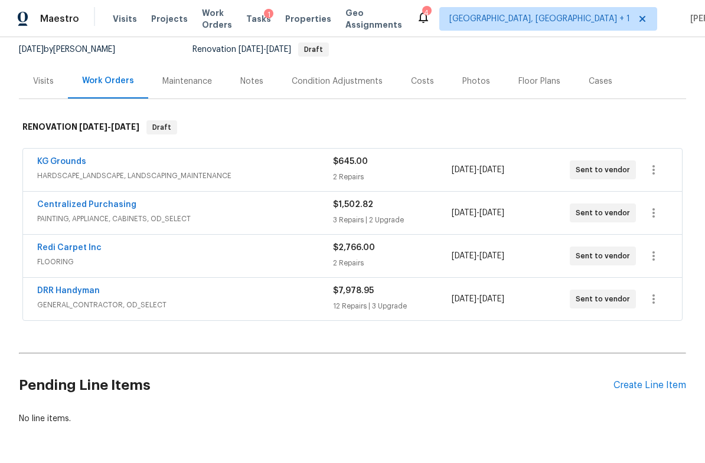
scroll to position [114, 0]
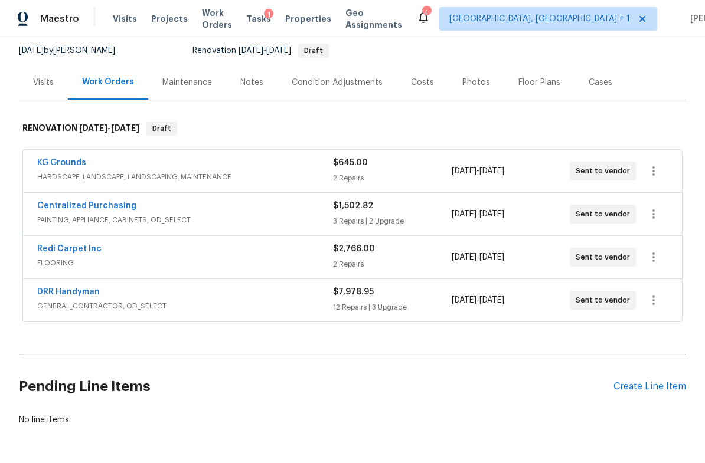
click at [150, 308] on span "GENERAL_CONTRACTOR, OD_SELECT" at bounding box center [185, 306] width 296 height 12
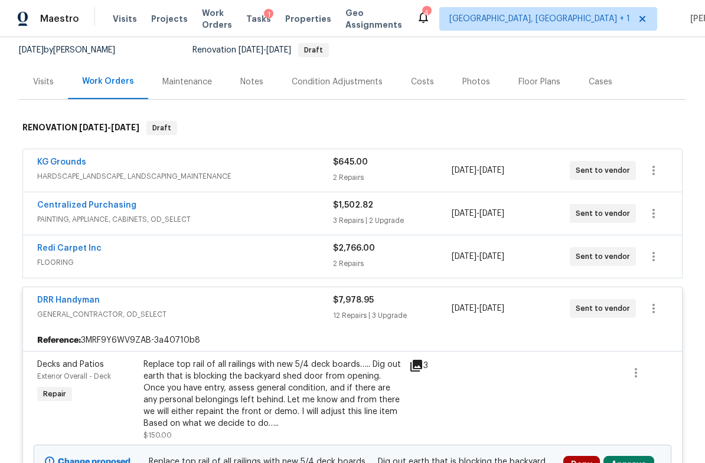
scroll to position [107, 0]
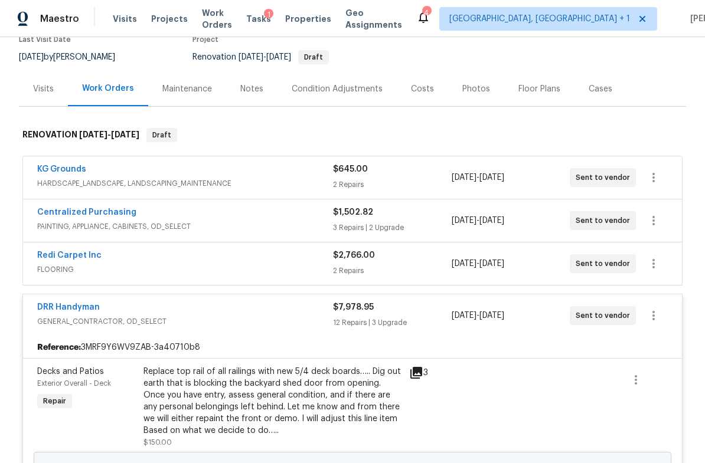
click at [171, 220] on div "Centralized Purchasing" at bounding box center [185, 214] width 296 height 14
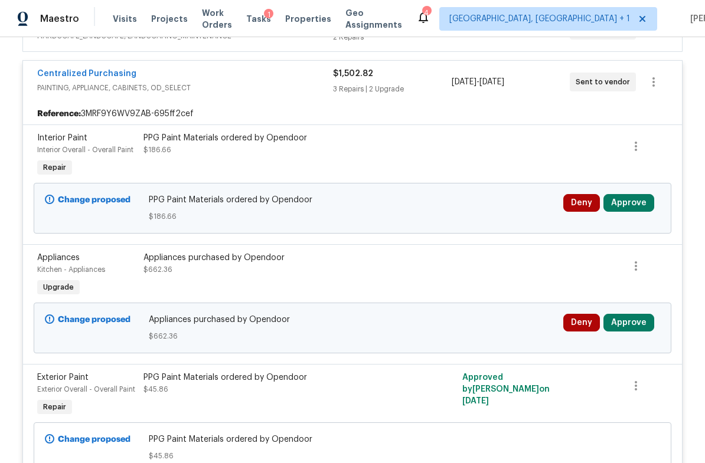
scroll to position [256, 0]
click at [629, 323] on button "Approve" at bounding box center [628, 322] width 51 height 18
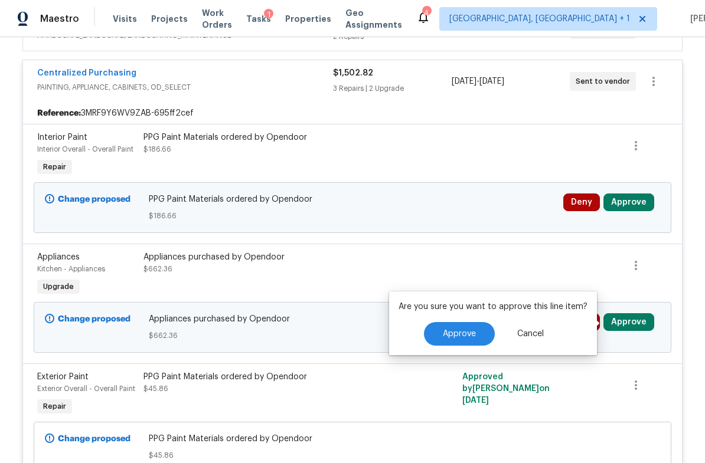
click at [476, 340] on button "Approve" at bounding box center [459, 334] width 71 height 24
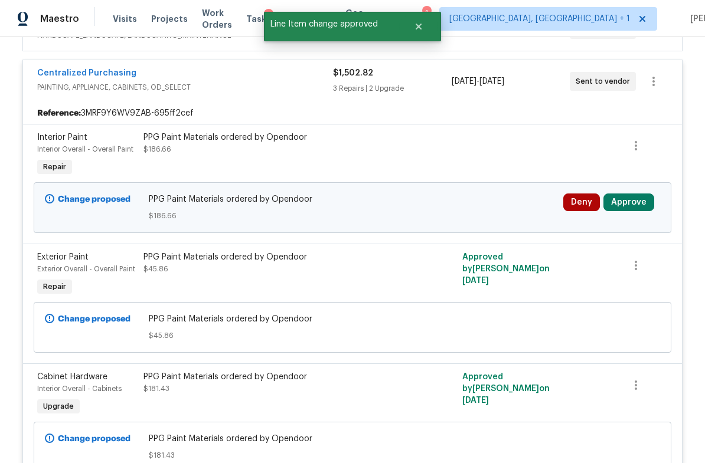
click at [638, 201] on button "Approve" at bounding box center [628, 203] width 51 height 18
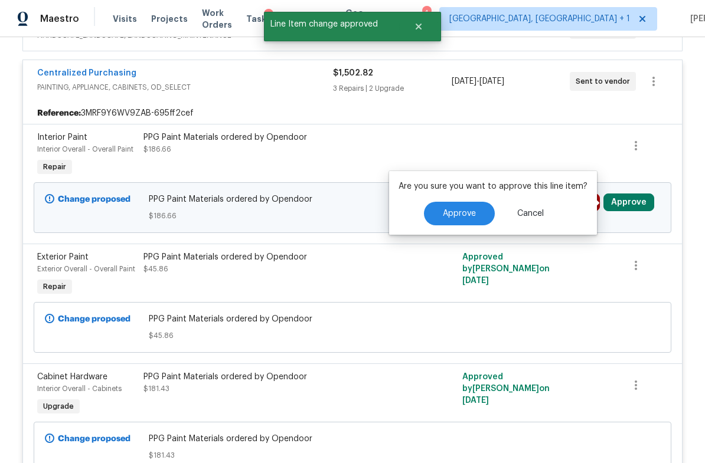
click at [479, 215] on button "Approve" at bounding box center [459, 214] width 71 height 24
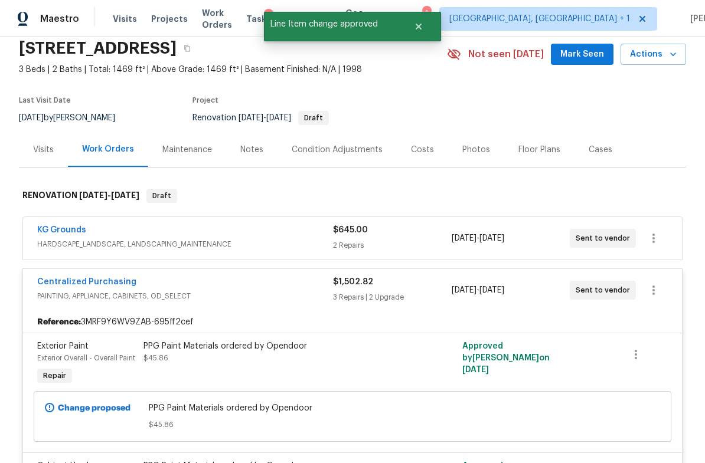
scroll to position [52, 0]
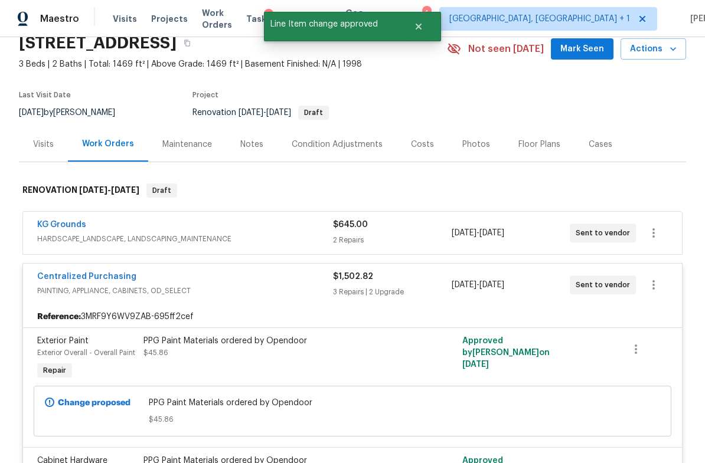
click at [237, 285] on span "PAINTING, APPLIANCE, CABINETS, OD_SELECT" at bounding box center [185, 291] width 296 height 12
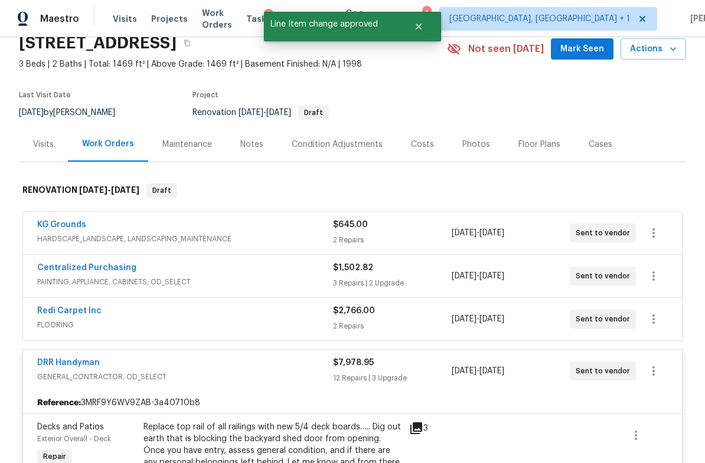
click at [278, 234] on span "HARDSCAPE_LANDSCAPE, LANDSCAPING_MAINTENANCE" at bounding box center [185, 239] width 296 height 12
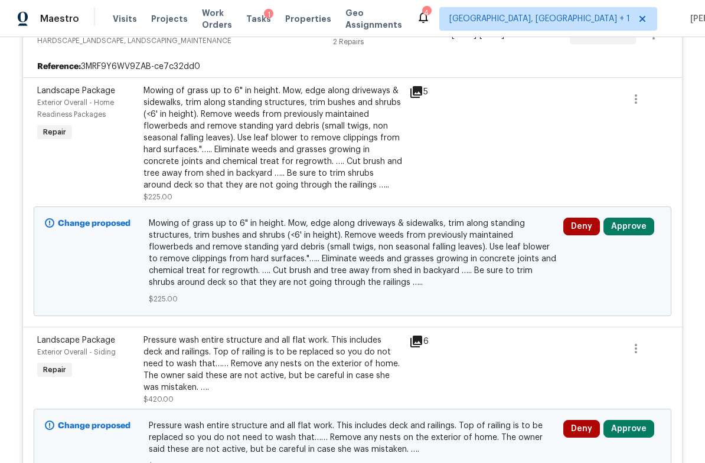
scroll to position [257, 0]
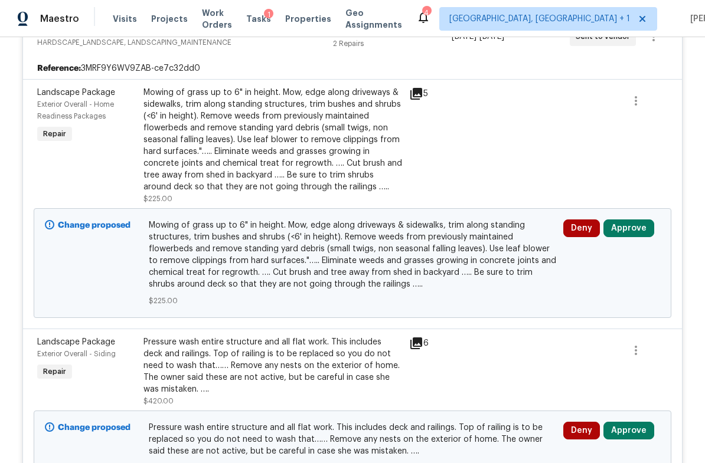
click at [628, 234] on button "Approve" at bounding box center [628, 229] width 51 height 18
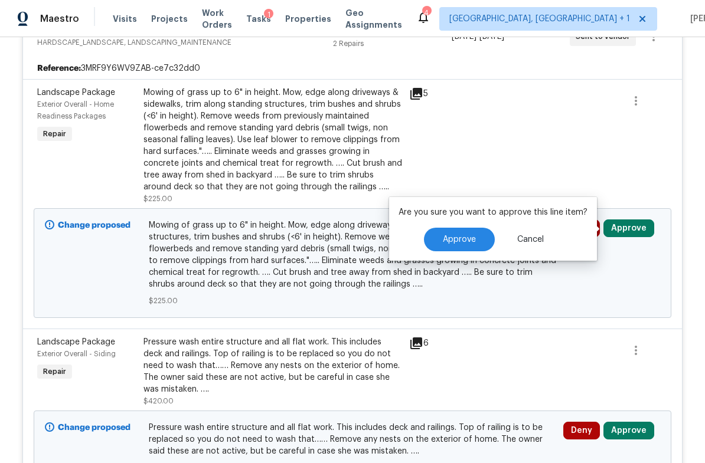
click at [465, 247] on button "Approve" at bounding box center [459, 240] width 71 height 24
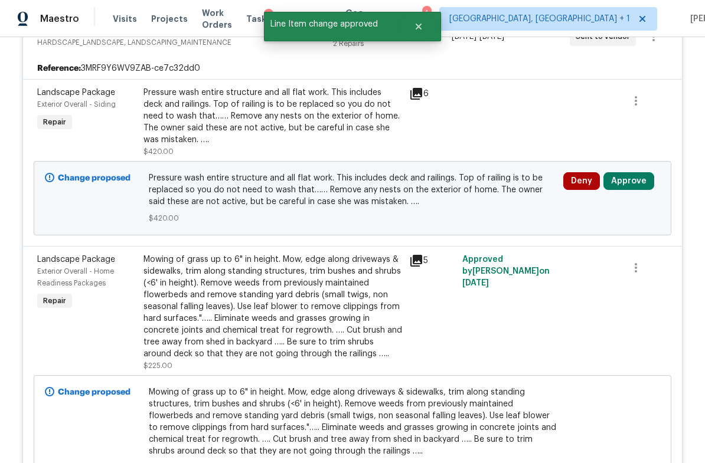
click at [626, 185] on button "Approve" at bounding box center [628, 181] width 51 height 18
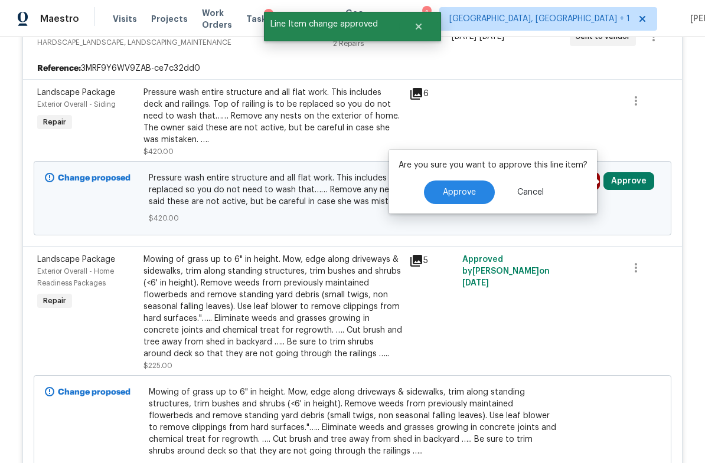
click at [464, 195] on span "Approve" at bounding box center [459, 192] width 33 height 9
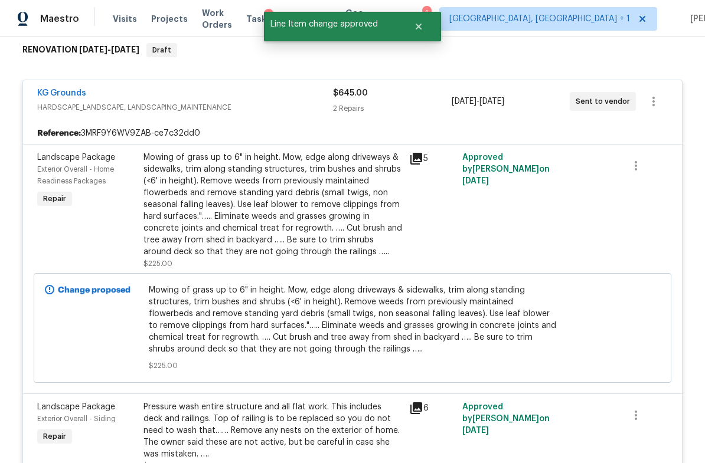
scroll to position [173, 0]
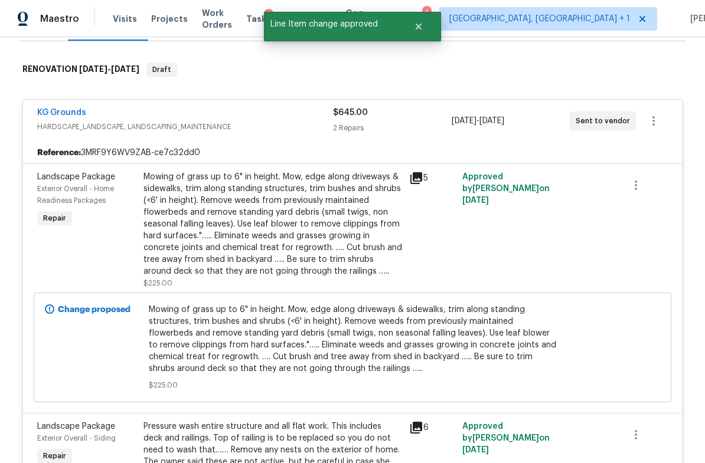
click at [256, 125] on span "HARDSCAPE_LANDSCAPE, LANDSCAPING_MAINTENANCE" at bounding box center [185, 127] width 296 height 12
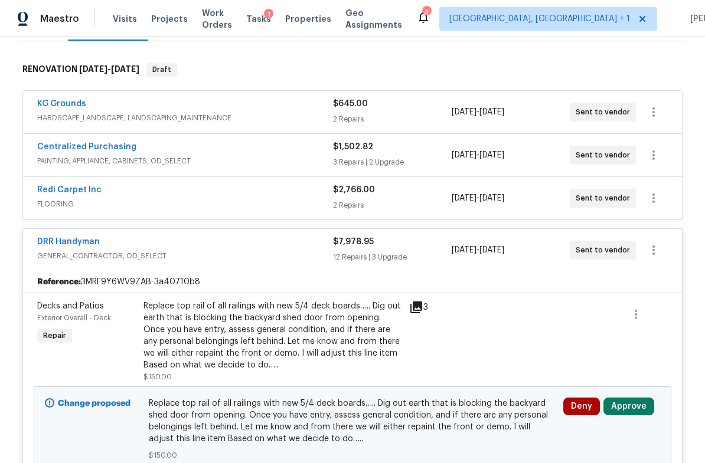
click at [192, 199] on span "FLOORING" at bounding box center [185, 204] width 296 height 12
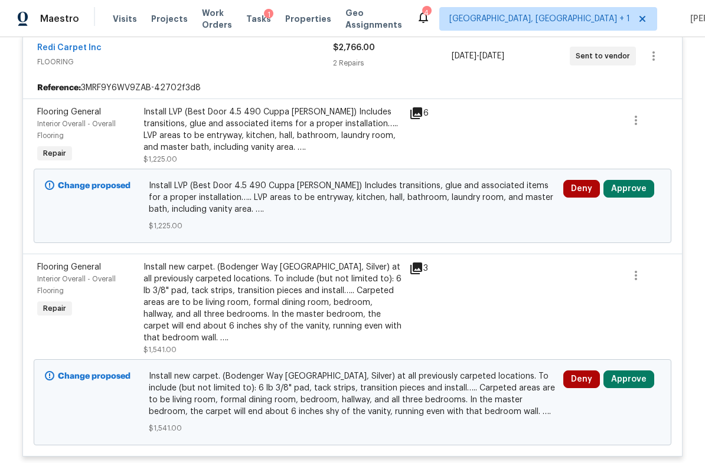
scroll to position [362, 0]
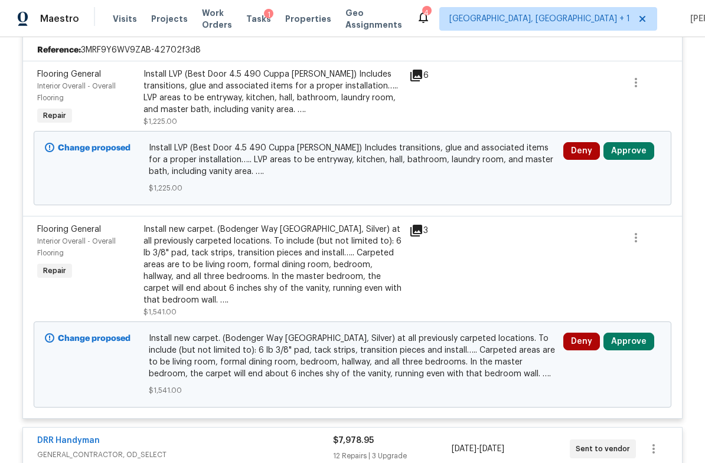
click at [628, 155] on button "Approve" at bounding box center [628, 151] width 51 height 18
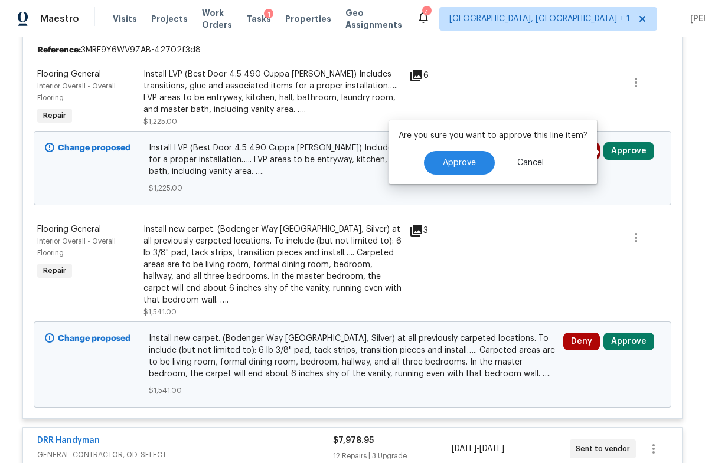
click at [470, 169] on button "Approve" at bounding box center [459, 163] width 71 height 24
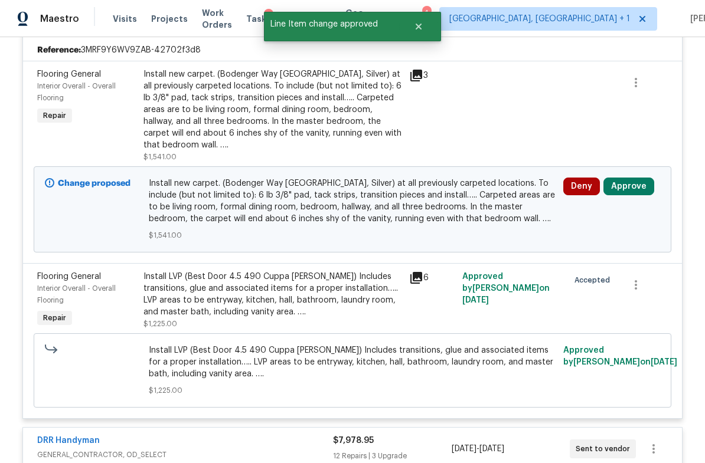
click at [625, 189] on button "Approve" at bounding box center [628, 187] width 51 height 18
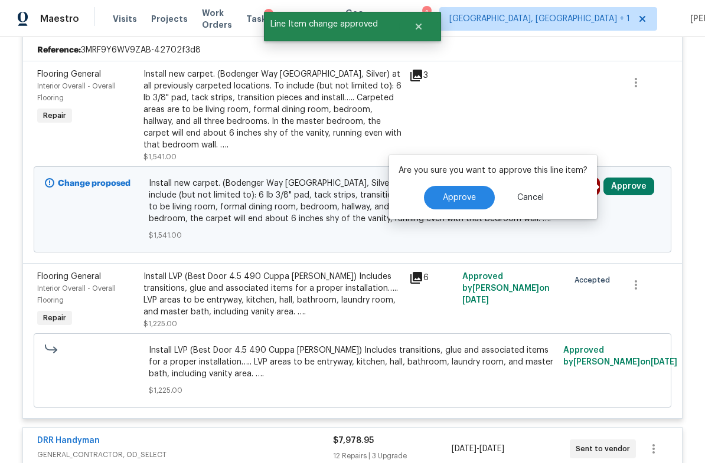
click at [465, 198] on span "Approve" at bounding box center [459, 198] width 33 height 9
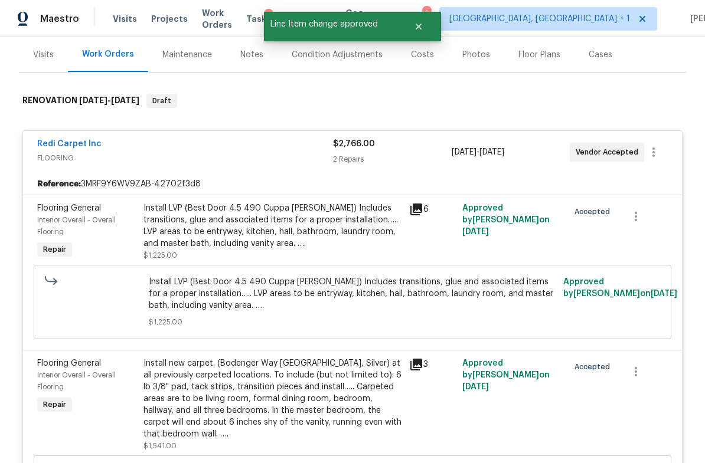
scroll to position [133, 0]
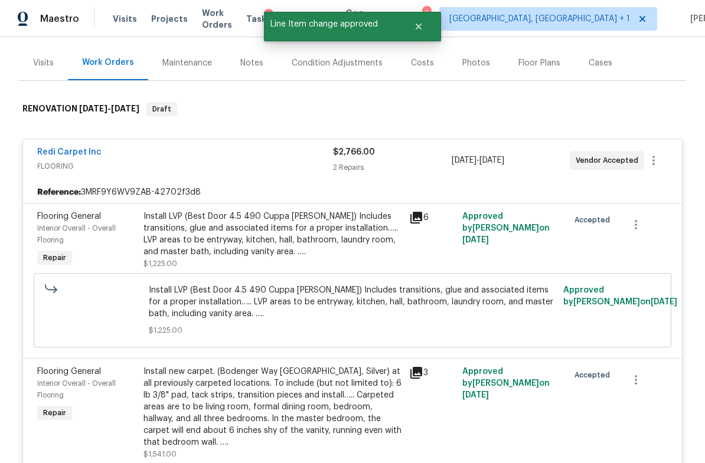
click at [164, 159] on div "Redi Carpet Inc" at bounding box center [185, 153] width 296 height 14
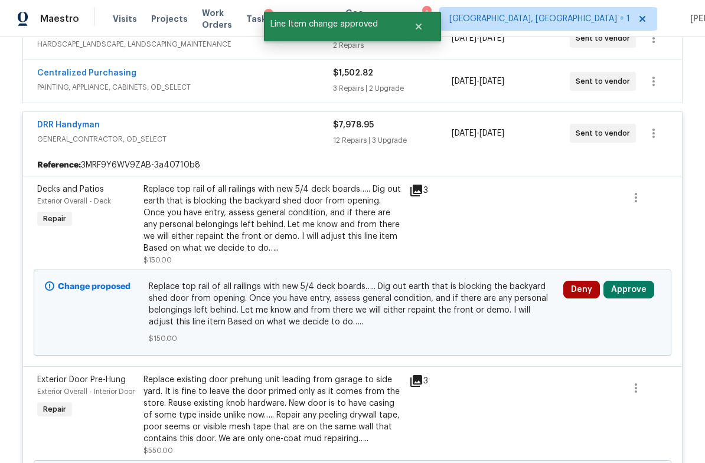
scroll to position [339, 0]
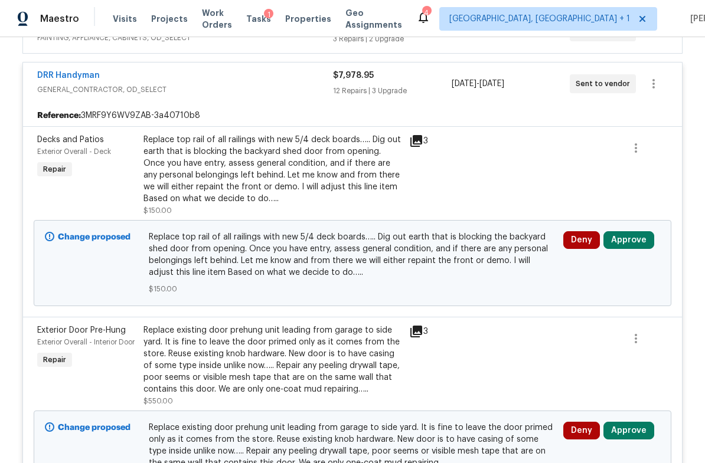
click at [628, 240] on button "Approve" at bounding box center [628, 240] width 51 height 18
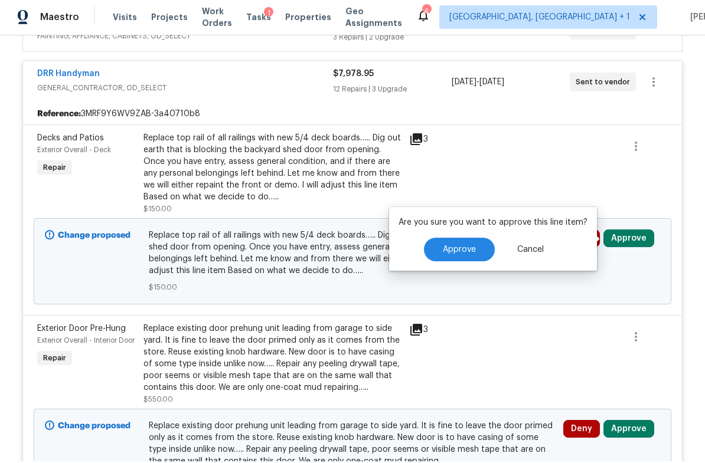
click at [467, 255] on button "Approve" at bounding box center [459, 252] width 71 height 24
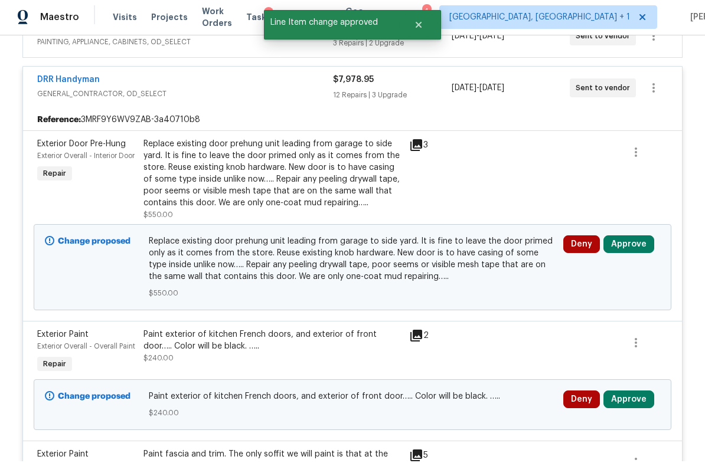
scroll to position [347, 0]
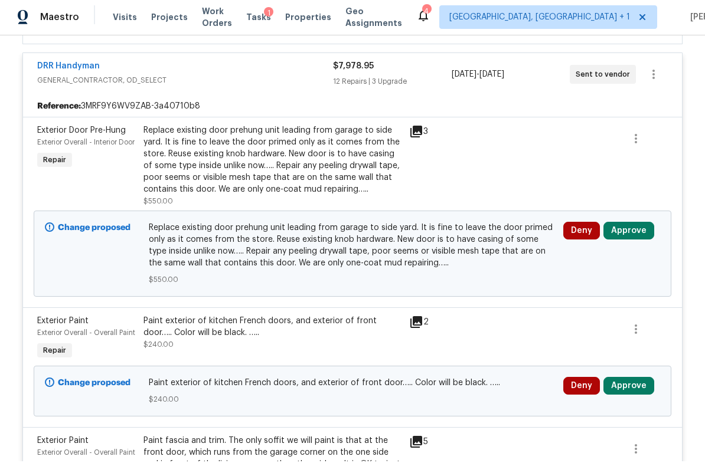
click at [638, 226] on button "Approve" at bounding box center [628, 233] width 51 height 18
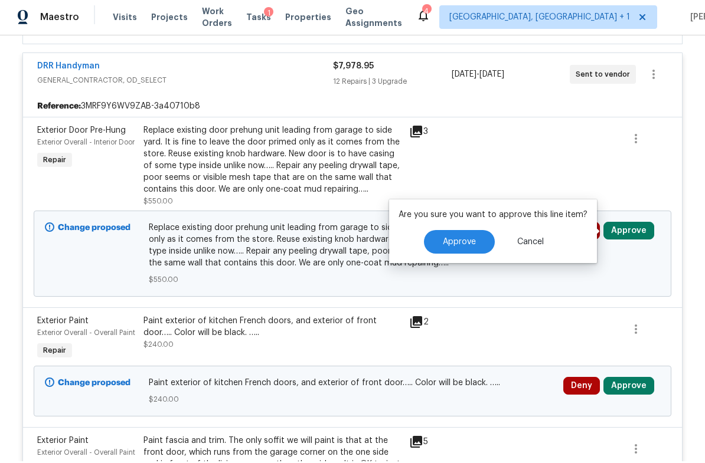
click at [459, 240] on span "Approve" at bounding box center [459, 244] width 33 height 9
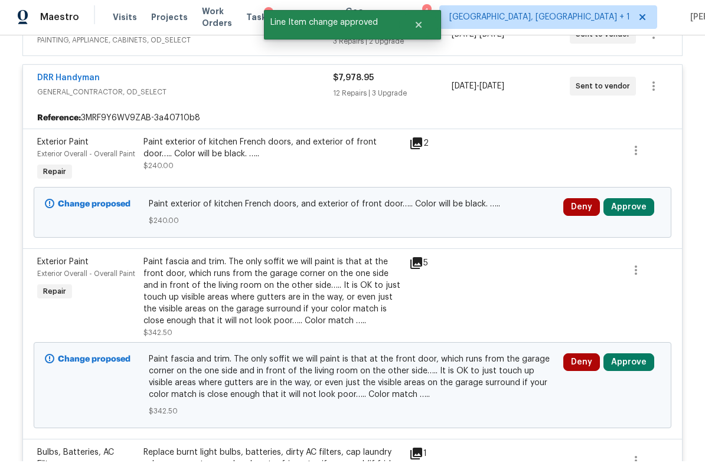
scroll to position [329, 0]
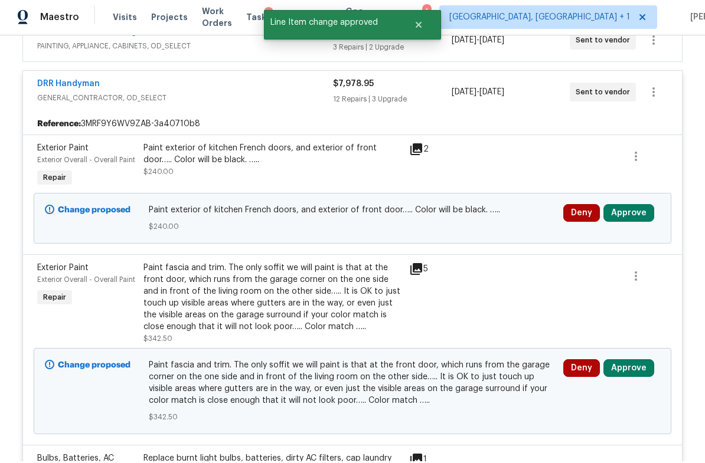
click at [629, 214] on button "Approve" at bounding box center [628, 215] width 51 height 18
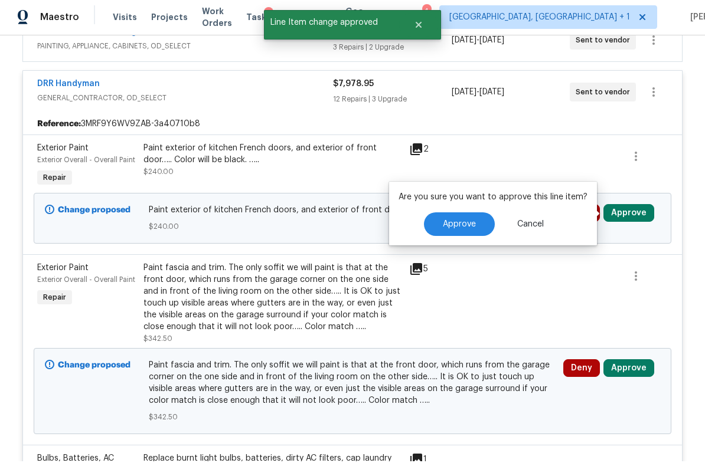
click at [454, 230] on button "Approve" at bounding box center [459, 226] width 71 height 24
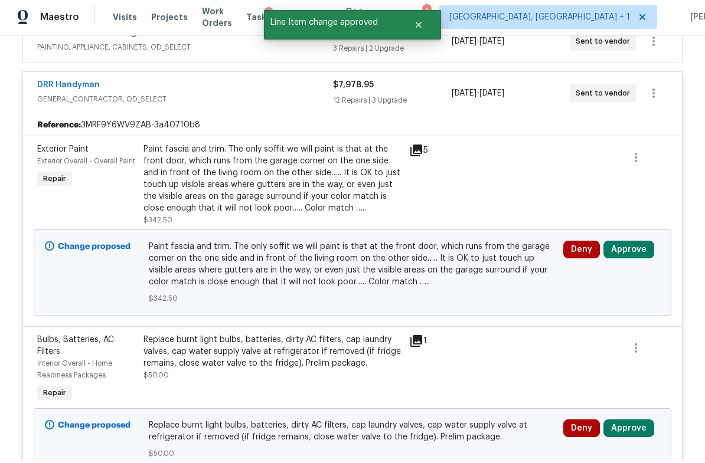
scroll to position [328, 0]
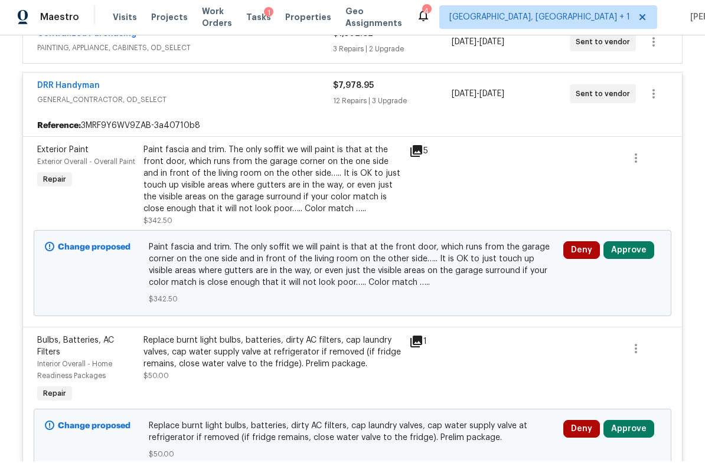
click at [629, 252] on button "Approve" at bounding box center [628, 252] width 51 height 18
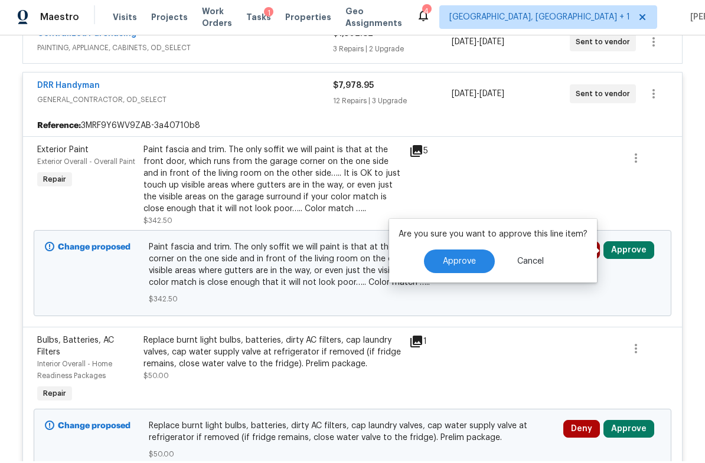
click at [457, 267] on button "Approve" at bounding box center [459, 263] width 71 height 24
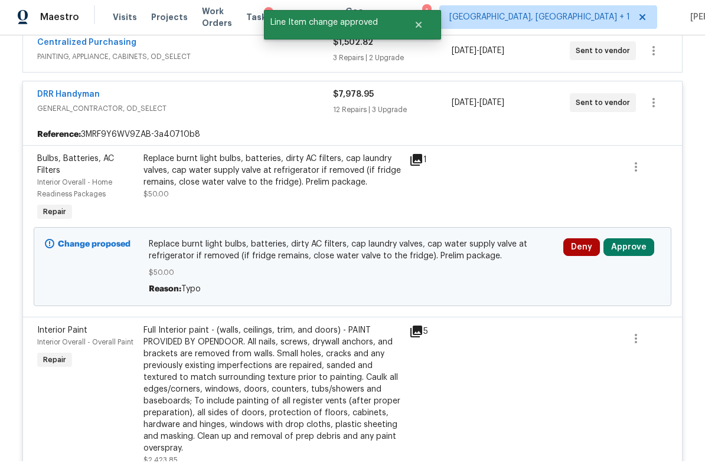
scroll to position [337, 0]
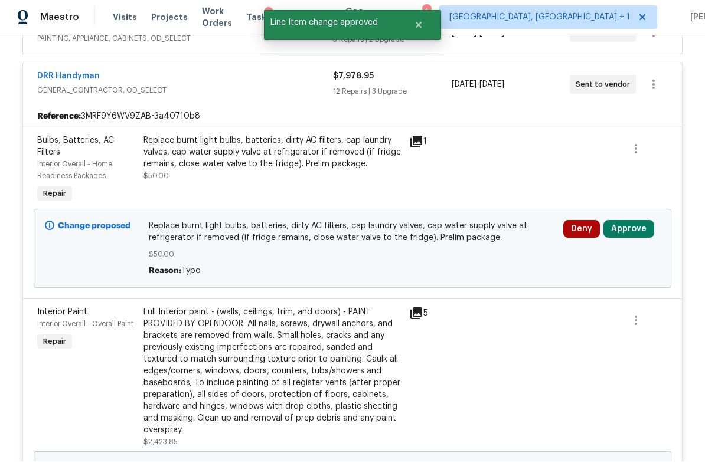
click at [629, 228] on button "Approve" at bounding box center [628, 231] width 51 height 18
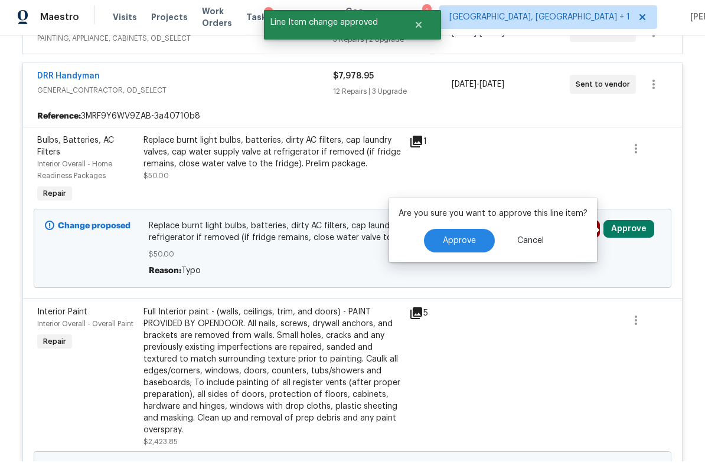
click at [466, 238] on span "Approve" at bounding box center [459, 242] width 33 height 9
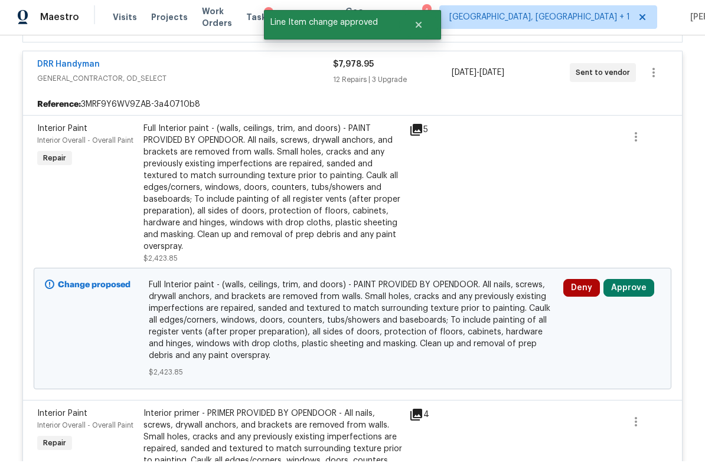
scroll to position [374, 0]
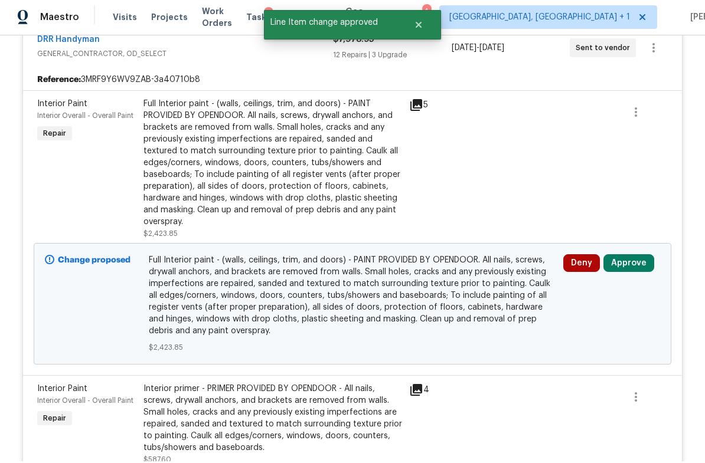
click at [630, 263] on button "Approve" at bounding box center [628, 265] width 51 height 18
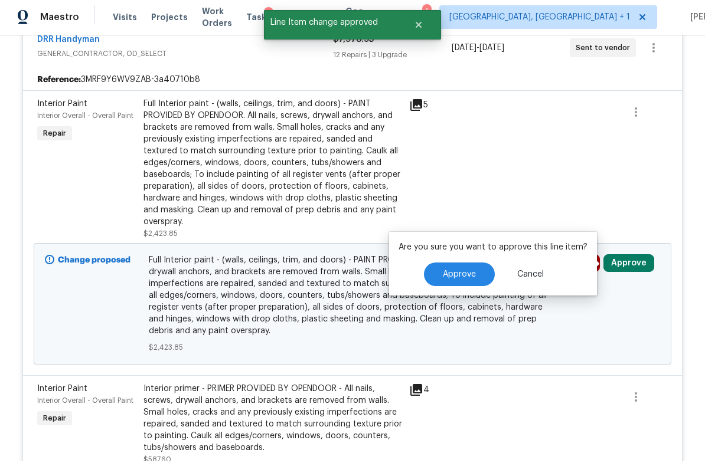
click at [457, 277] on span "Approve" at bounding box center [459, 276] width 33 height 9
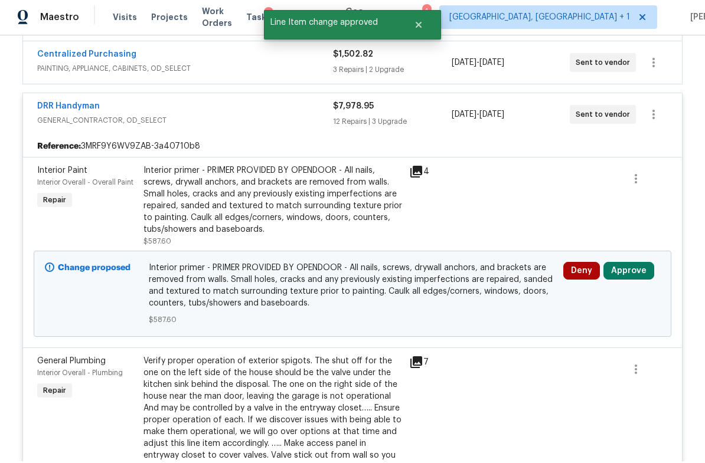
scroll to position [307, 0]
click at [629, 270] on button "Approve" at bounding box center [628, 273] width 51 height 18
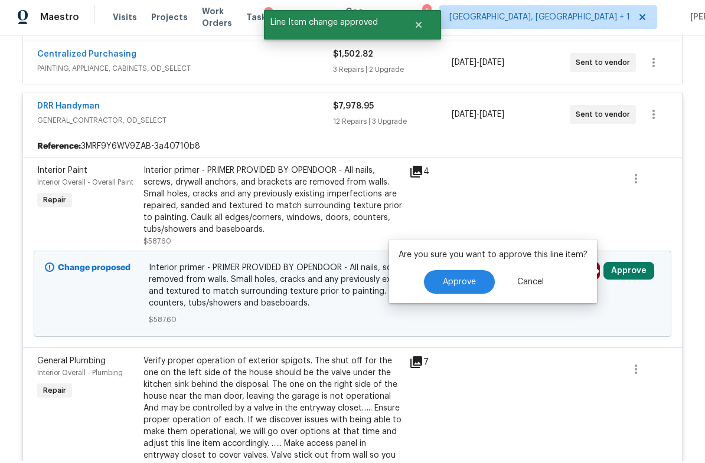
click at [465, 290] on button "Approve" at bounding box center [459, 284] width 71 height 24
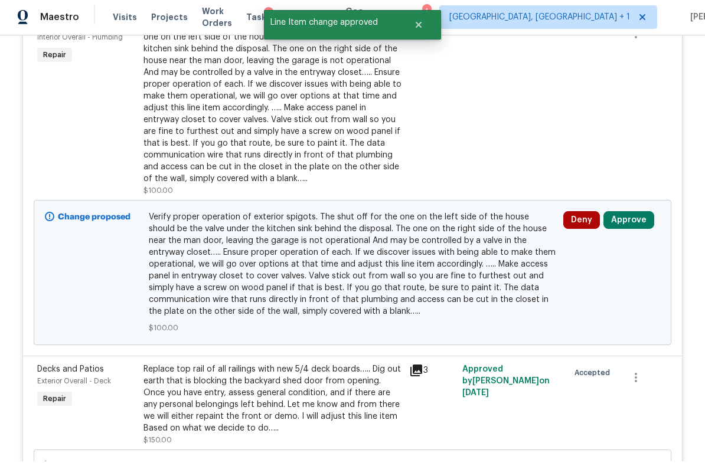
scroll to position [453, 0]
click at [628, 217] on button "Approve" at bounding box center [628, 222] width 51 height 18
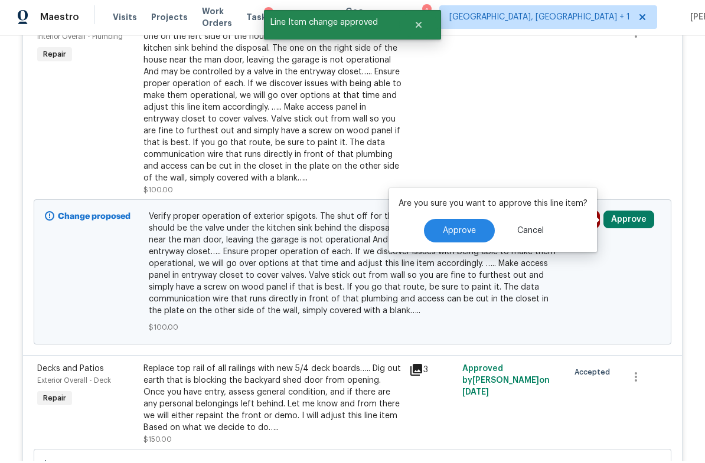
click at [463, 230] on span "Approve" at bounding box center [459, 232] width 33 height 9
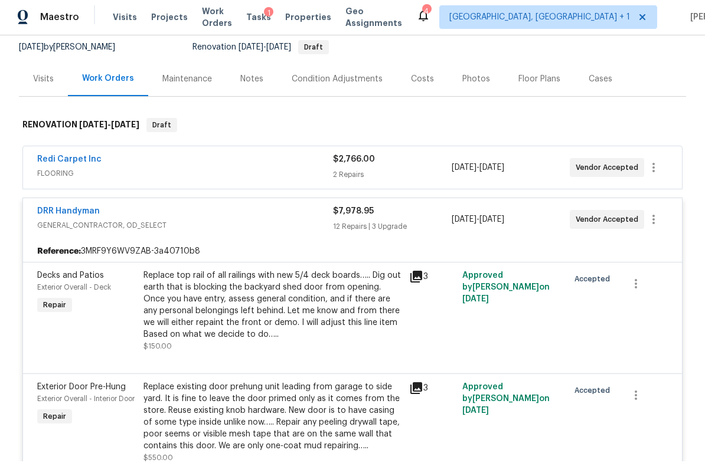
scroll to position [115, 0]
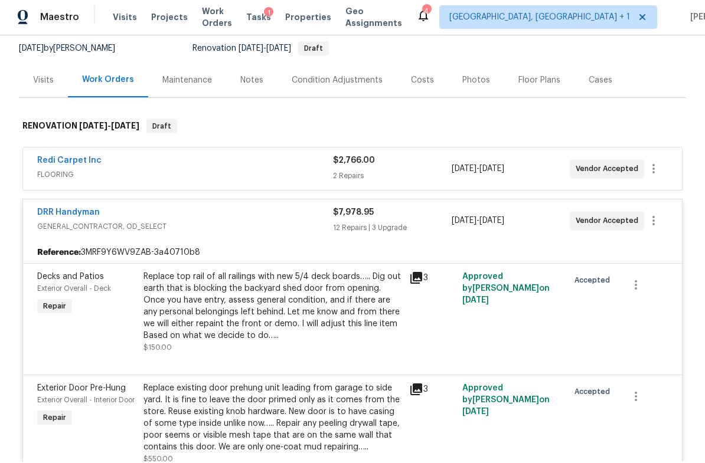
click at [204, 223] on span "GENERAL_CONTRACTOR, OD_SELECT" at bounding box center [185, 229] width 296 height 12
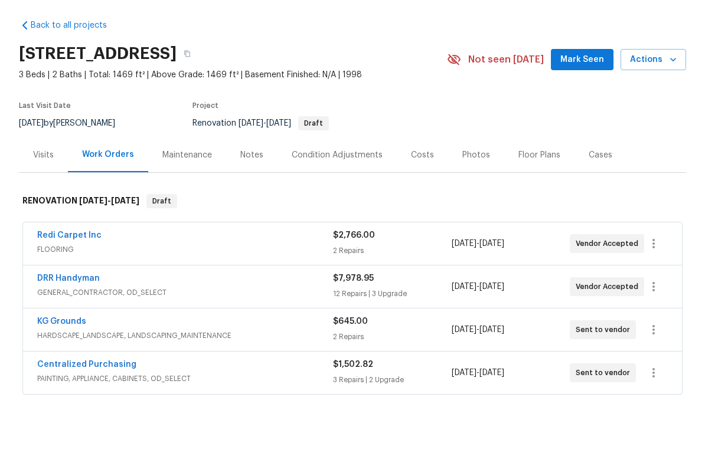
scroll to position [0, 0]
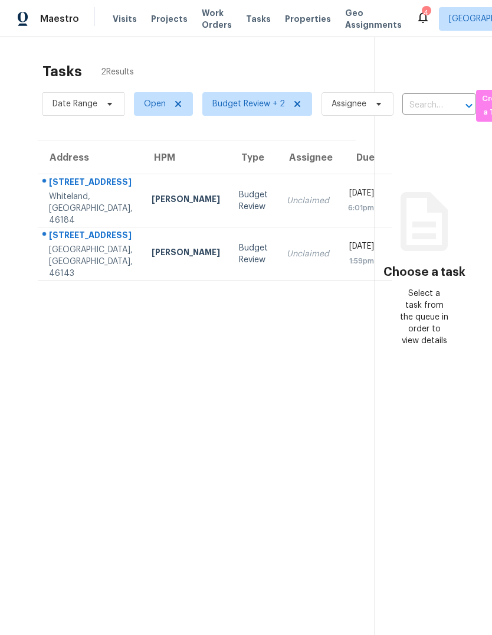
click at [282, 421] on section "Tasks 2 Results Date Range Open Budget Review + 2 Assignee ​ Create a Task Addr…" at bounding box center [197, 364] width 356 height 616
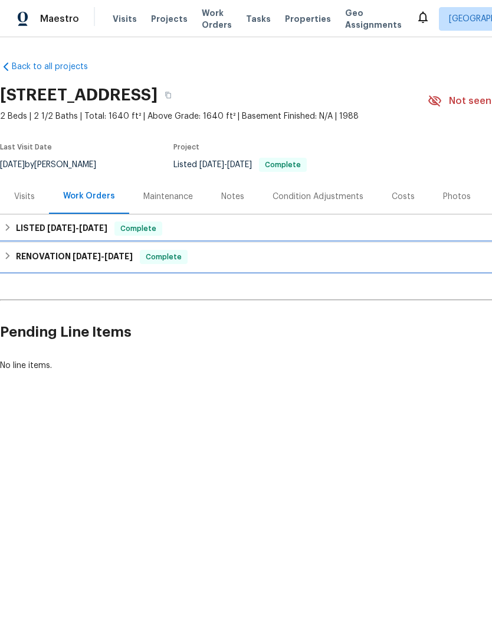
click at [54, 262] on h6 "RENOVATION [DATE] - [DATE]" at bounding box center [74, 257] width 117 height 14
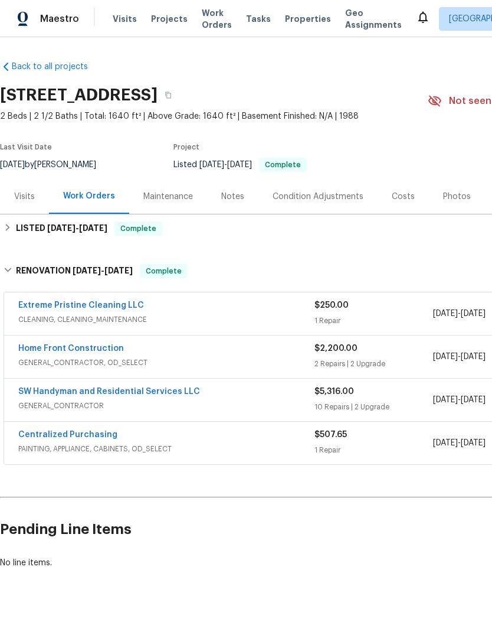
click at [78, 360] on span "GENERAL_CONTRACTOR, OD_SELECT" at bounding box center [166, 363] width 296 height 12
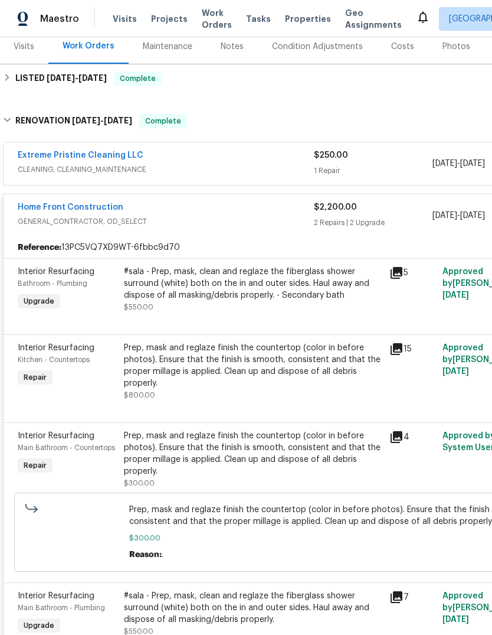
scroll to position [153, 1]
